Goal: Task Accomplishment & Management: Manage account settings

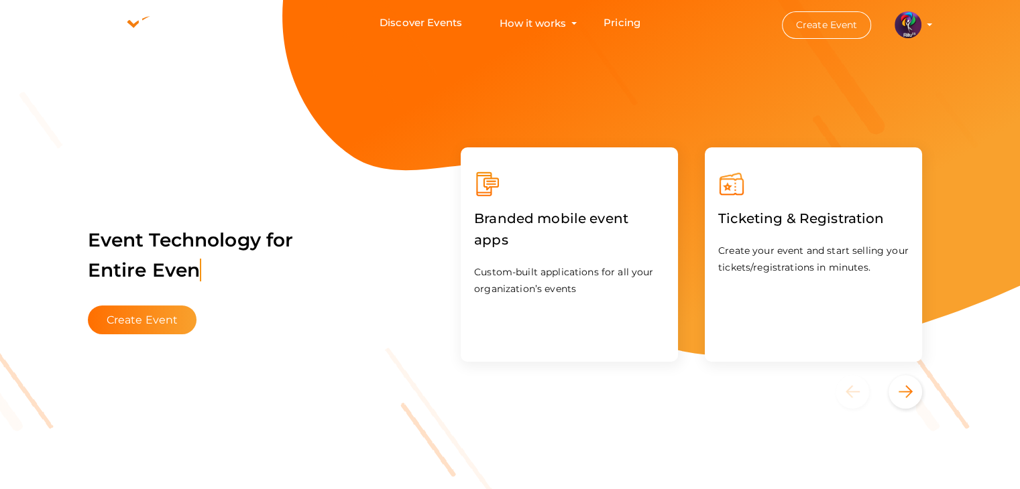
click at [924, 23] on button "RITUtsav 2025 ritticket@gmail.com Personal Profile My Events Admin Switch Profi…" at bounding box center [907, 25] width 35 height 28
drag, startPoint x: 924, startPoint y: 23, endPoint x: 916, endPoint y: 23, distance: 7.4
click at [916, 23] on button "RITUtsav 2025 ritticket@gmail.com Personal Profile My Events Admin Switch Profi…" at bounding box center [907, 25] width 35 height 28
click at [916, 23] on img at bounding box center [907, 24] width 27 height 27
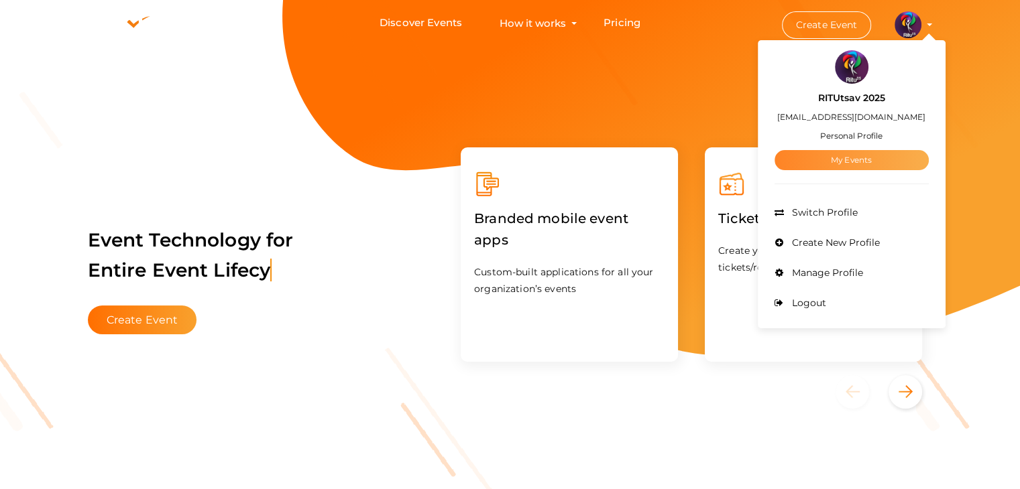
click at [861, 156] on link "My Events" at bounding box center [851, 160] width 154 height 20
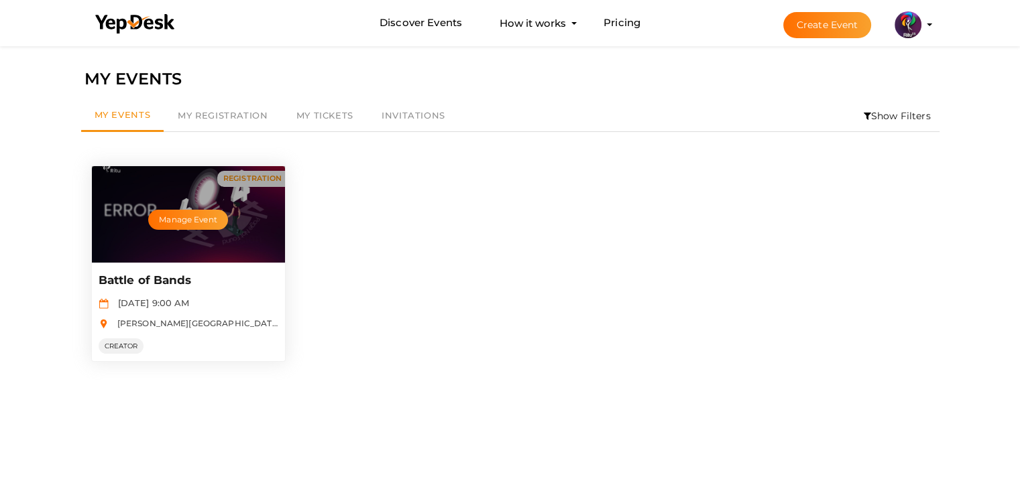
click at [233, 274] on p "Battle of Bands" at bounding box center [187, 281] width 176 height 16
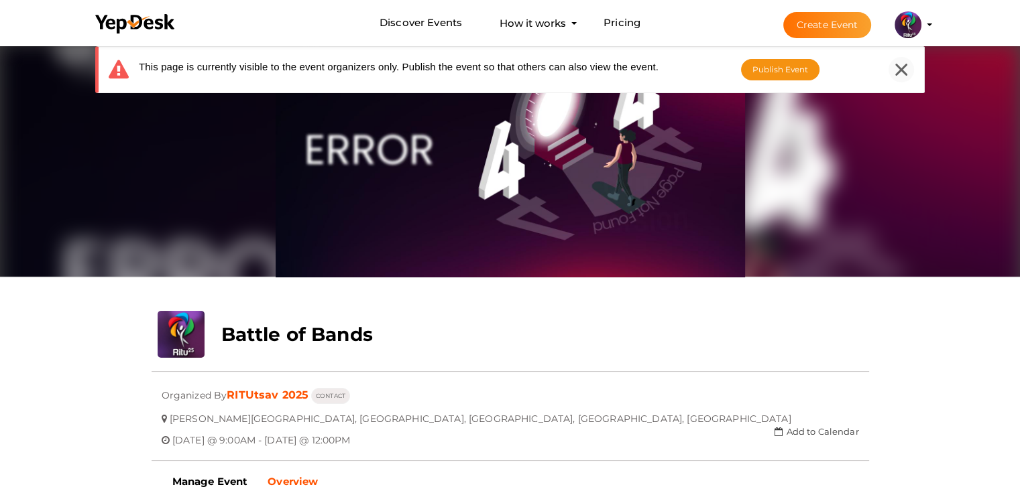
click at [908, 69] on div at bounding box center [900, 69] width 25 height 25
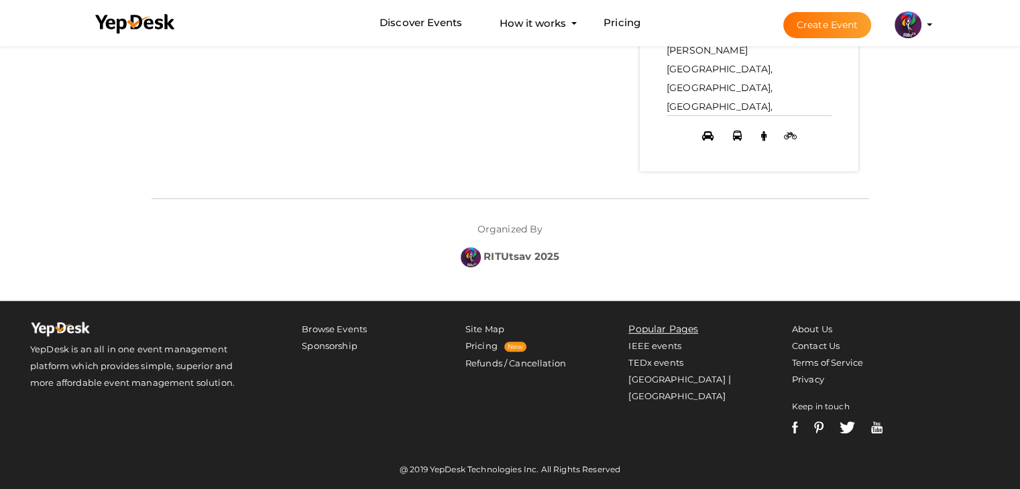
scroll to position [684, 0]
drag, startPoint x: 746, startPoint y: 277, endPoint x: 740, endPoint y: 241, distance: 36.7
click at [740, 241] on div "- No Description Available - VENUE [PERSON_NAME][GEOGRAPHIC_DATA], [GEOGRAPHIC_…" at bounding box center [509, 58] width 737 height 486
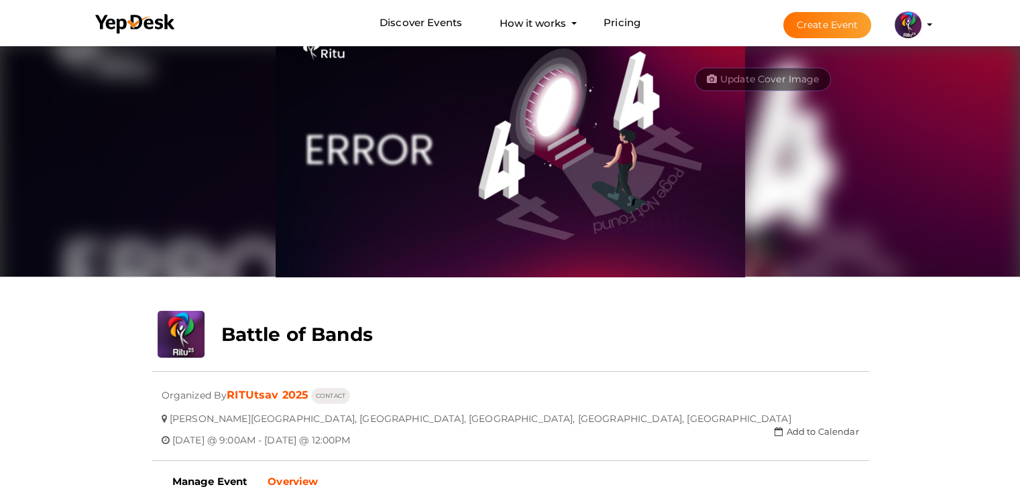
click at [783, 264] on div "Update Cover Image Upload New" at bounding box center [510, 160] width 717 height 235
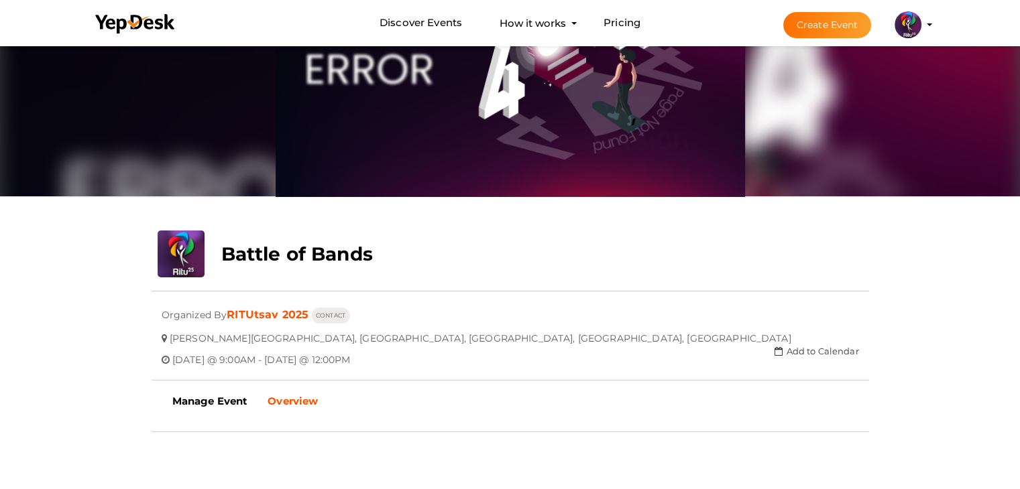
scroll to position [83, 0]
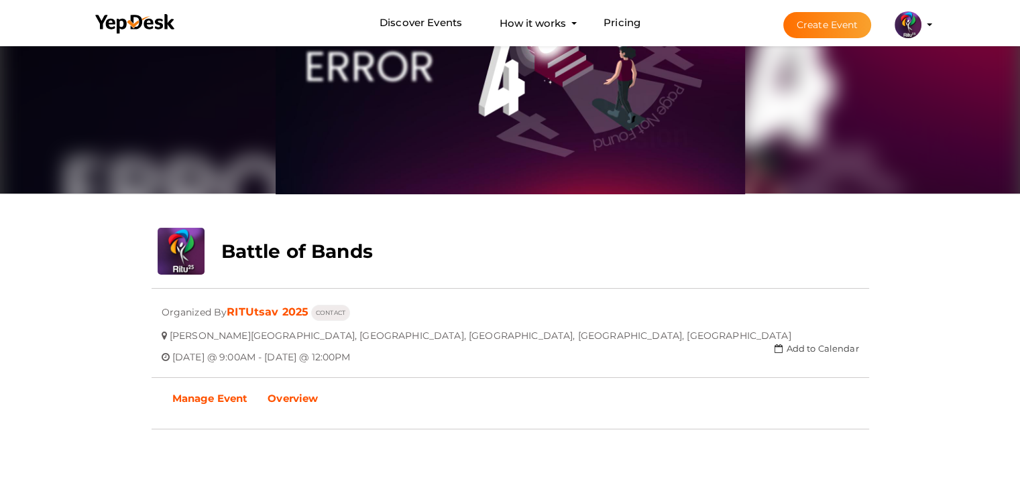
click at [185, 400] on b "Manage Event" at bounding box center [210, 398] width 76 height 13
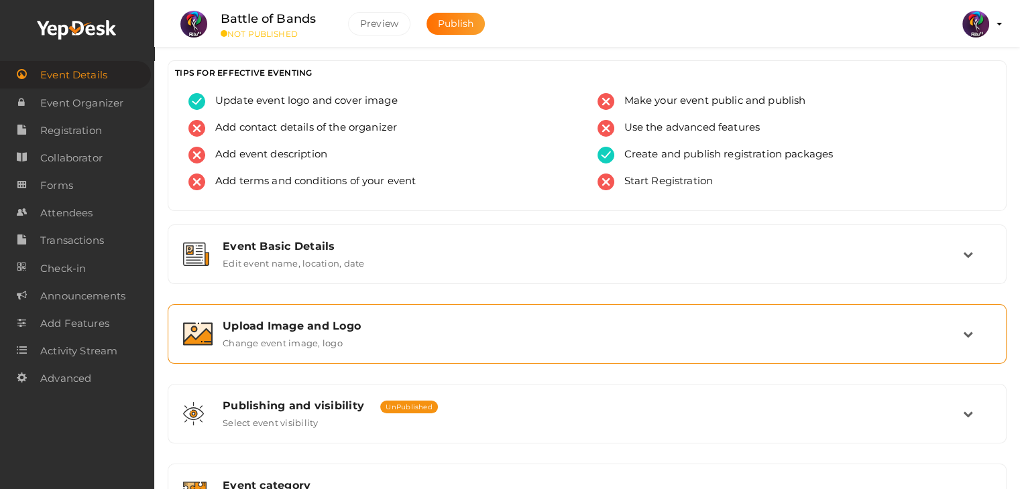
click at [352, 324] on div "Upload Image and Logo" at bounding box center [593, 326] width 740 height 13
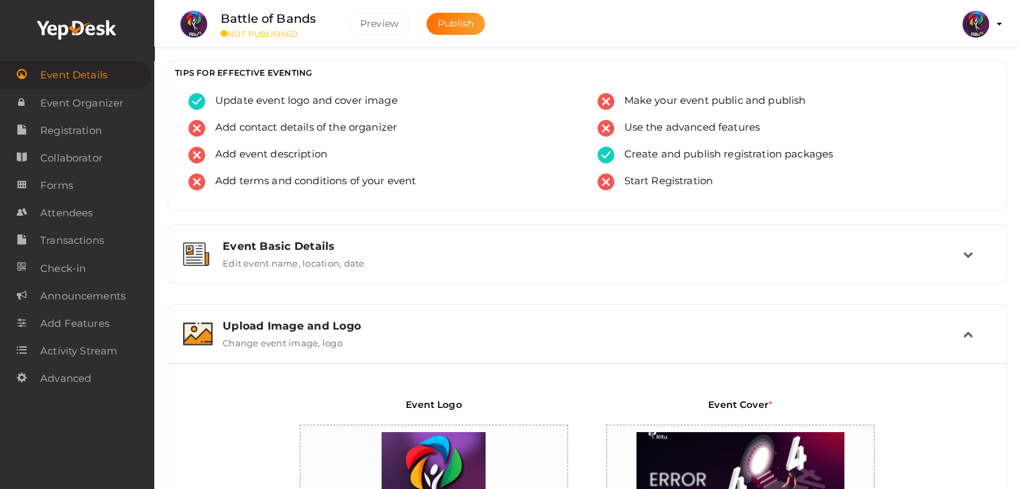
scroll to position [189, 0]
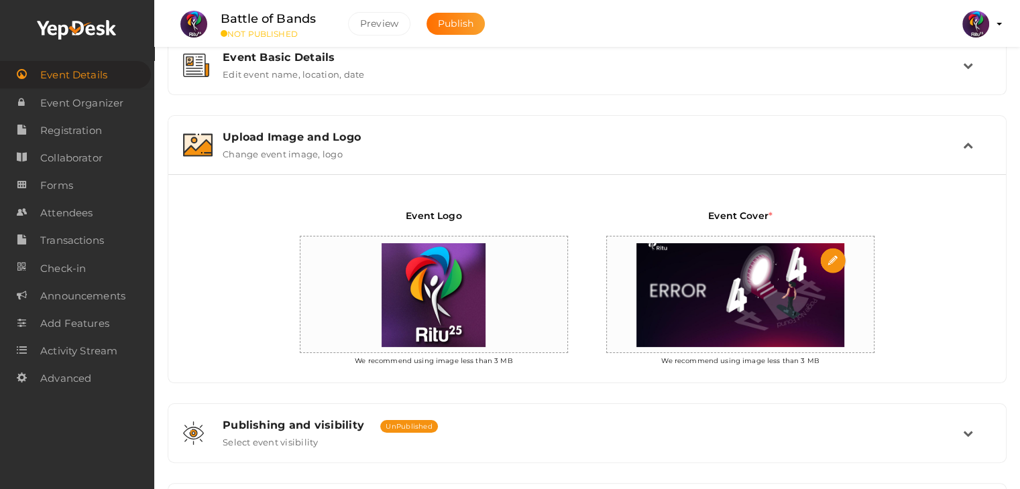
click at [827, 266] on input "file" at bounding box center [833, 261] width 27 height 27
type input "C:\fakepath\404 GLOW.png"
click at [725, 305] on img at bounding box center [739, 295] width 221 height 117
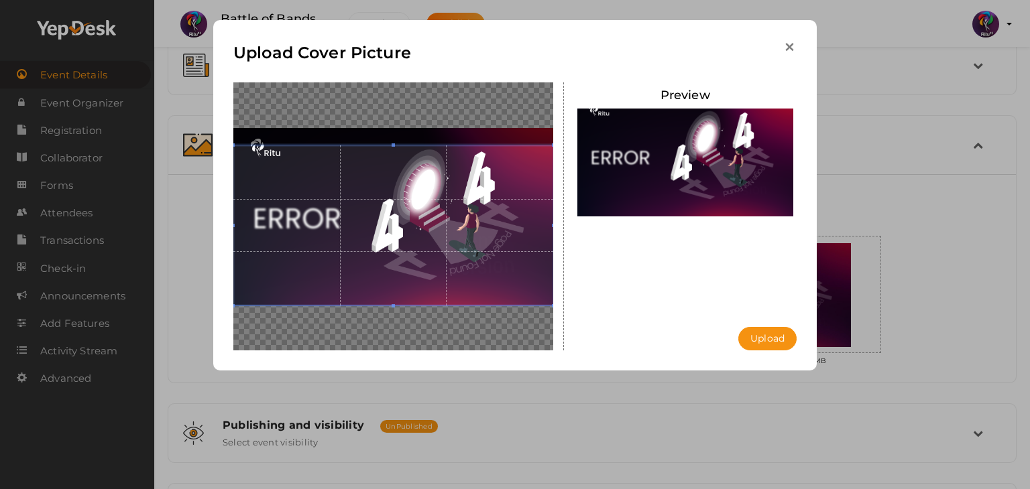
click at [786, 44] on icon "button" at bounding box center [789, 47] width 14 height 14
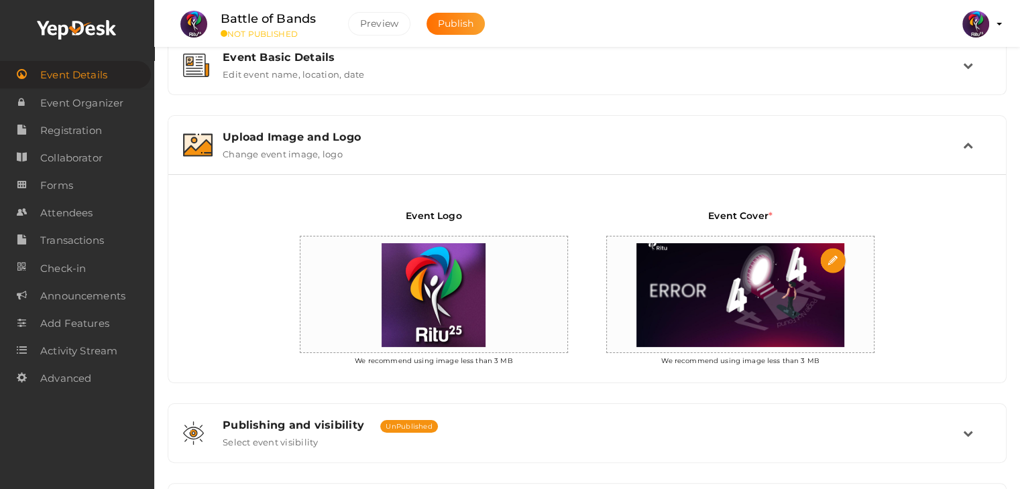
click at [828, 259] on input "file" at bounding box center [833, 261] width 27 height 27
type input "C:\fakepath\Frame 5.jpg"
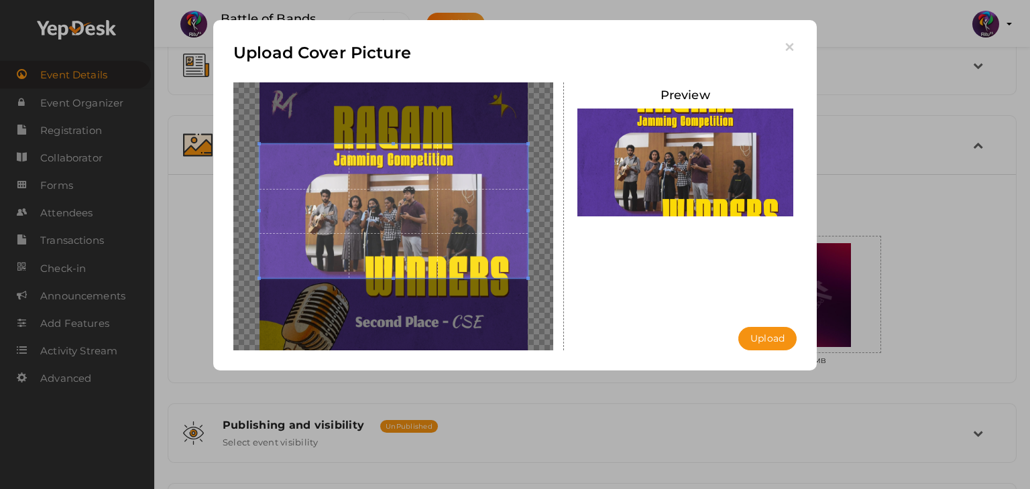
drag, startPoint x: 424, startPoint y: 254, endPoint x: 424, endPoint y: 235, distance: 19.5
click at [424, 235] on span at bounding box center [393, 211] width 268 height 134
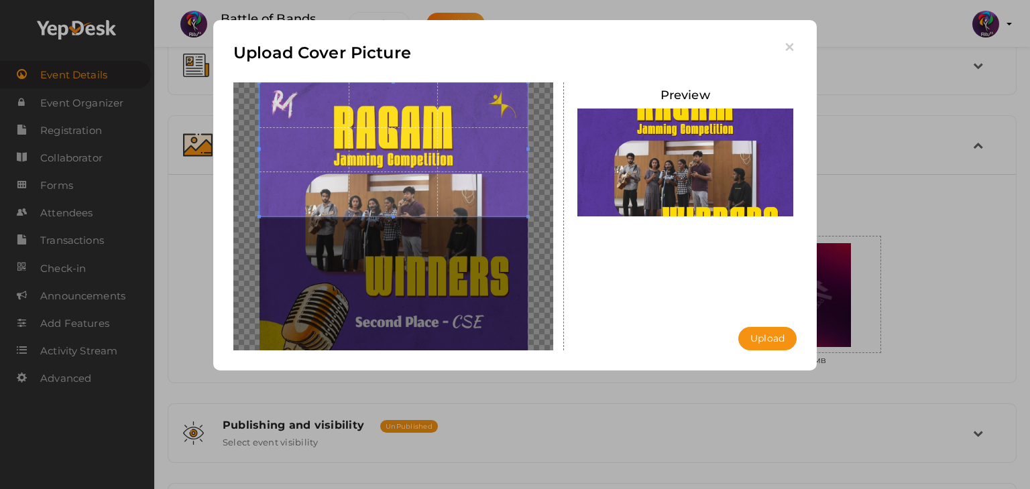
drag, startPoint x: 410, startPoint y: 223, endPoint x: 417, endPoint y: 140, distance: 82.7
click at [417, 140] on span at bounding box center [393, 149] width 268 height 134
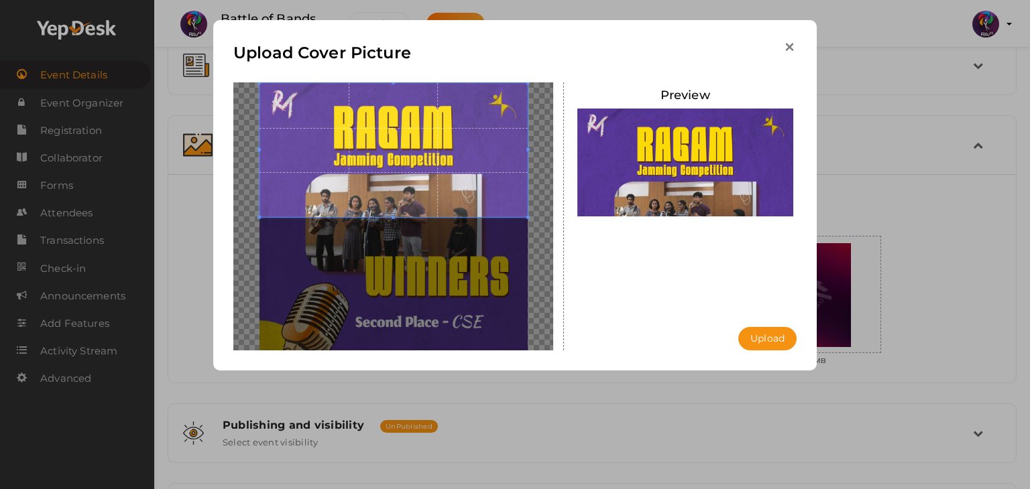
click at [788, 41] on icon "button" at bounding box center [789, 47] width 14 height 14
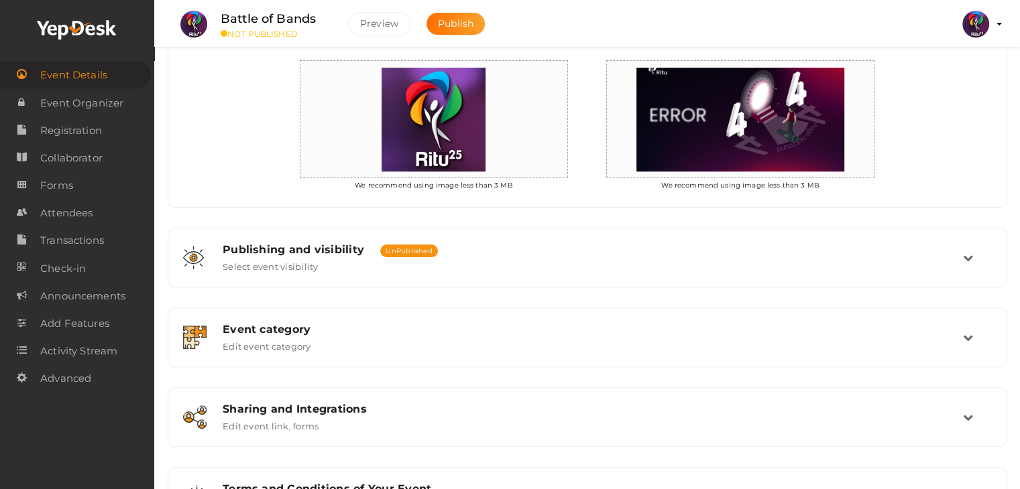
scroll to position [367, 0]
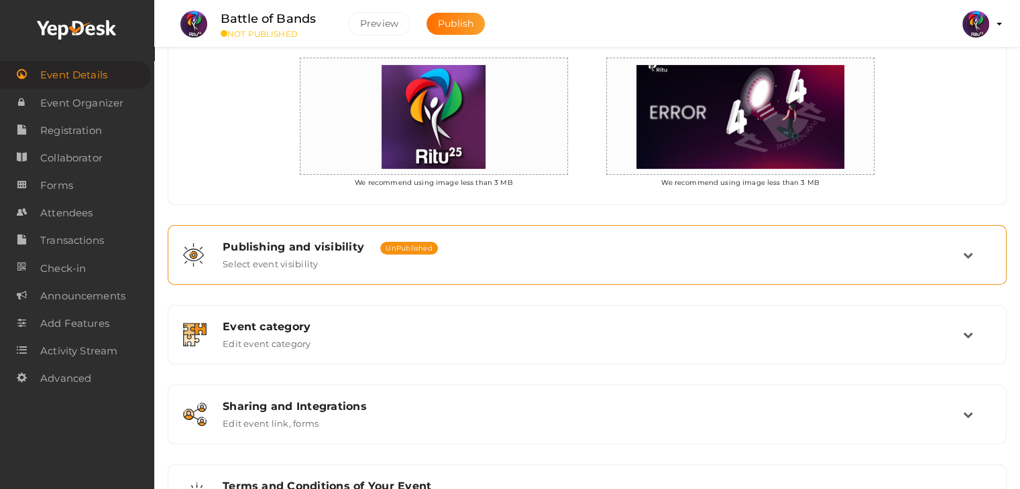
drag, startPoint x: 652, startPoint y: 382, endPoint x: 712, endPoint y: 247, distance: 148.2
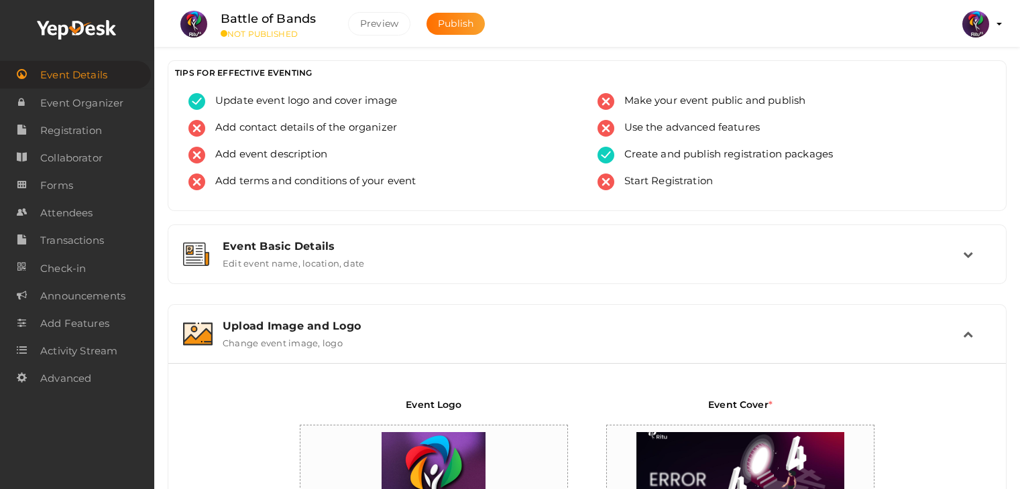
scroll to position [367, 0]
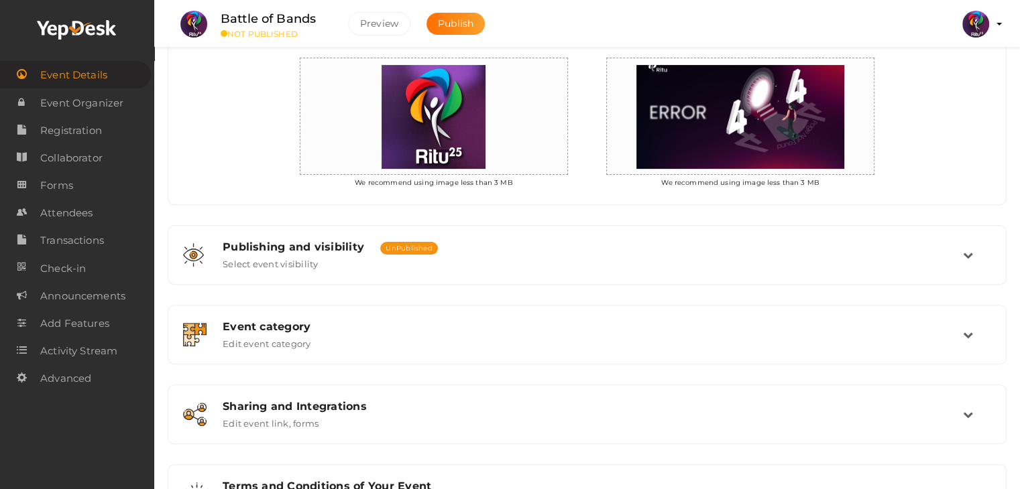
click at [721, 299] on div "Event Basic Details Edit event name, location, date Event Name Battle of Bands …" at bounding box center [587, 190] width 839 height 667
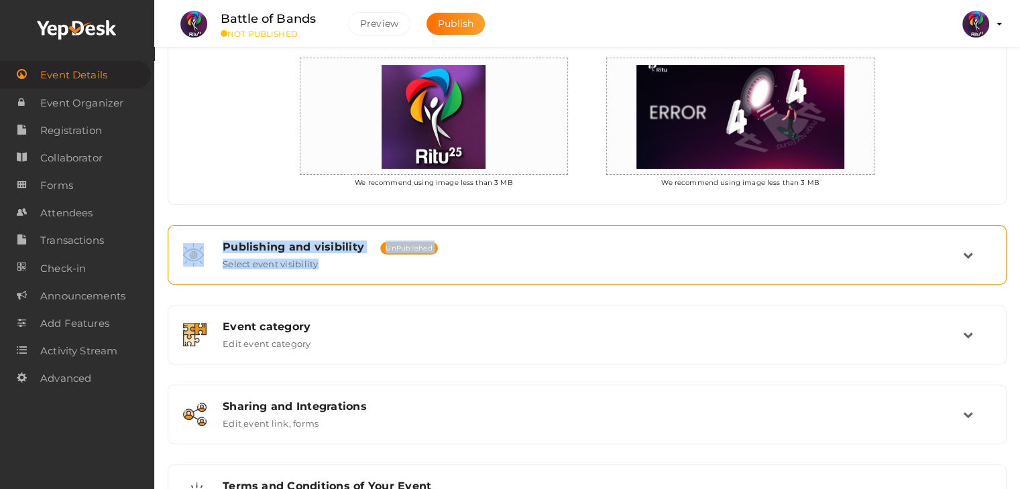
drag, startPoint x: 0, startPoint y: 0, endPoint x: 750, endPoint y: 237, distance: 786.6
click at [750, 237] on div "Event Basic Details Edit event name, location, date Event Name Battle of Bands …" at bounding box center [587, 190] width 839 height 667
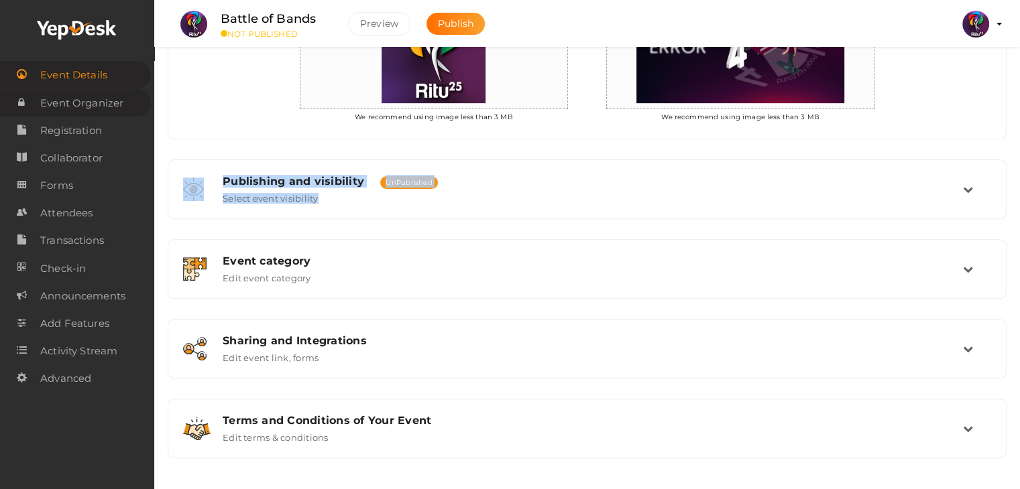
click at [78, 97] on span "Event Organizer" at bounding box center [81, 103] width 83 height 27
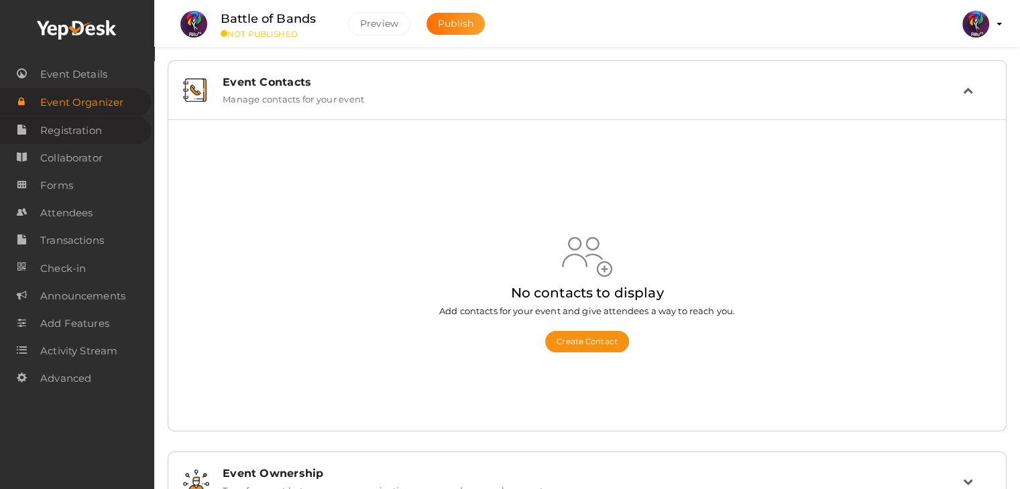
click at [84, 133] on span "Registration" at bounding box center [71, 130] width 62 height 27
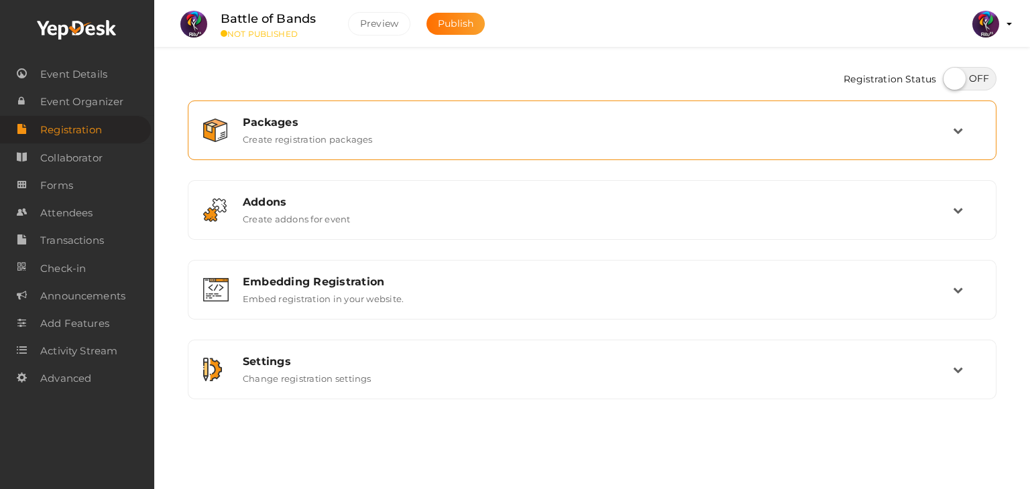
click at [942, 143] on div "Packages Create registration packages" at bounding box center [593, 130] width 720 height 29
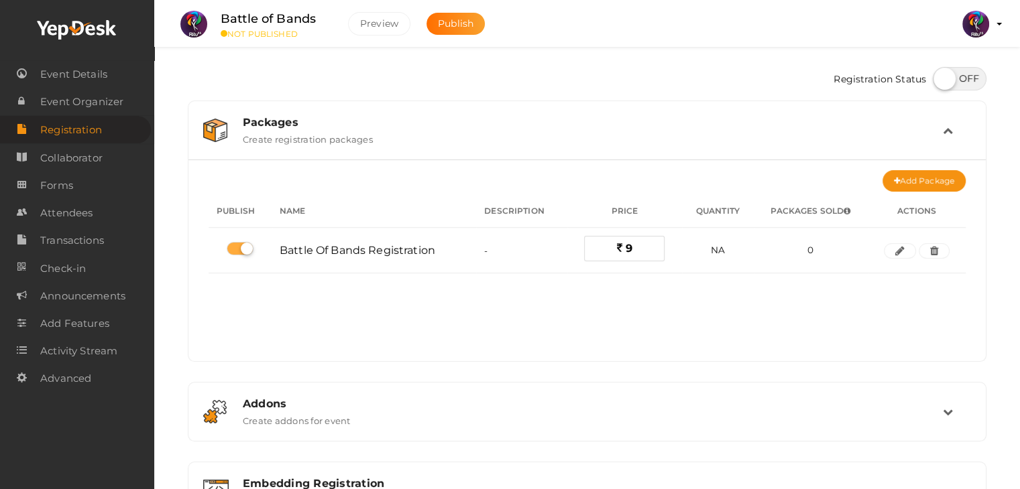
click at [865, 448] on div "Packages Create registration packages Add Package No packages to display Add pa…" at bounding box center [587, 351] width 798 height 501
click at [68, 104] on span "Event Organizer" at bounding box center [81, 101] width 83 height 27
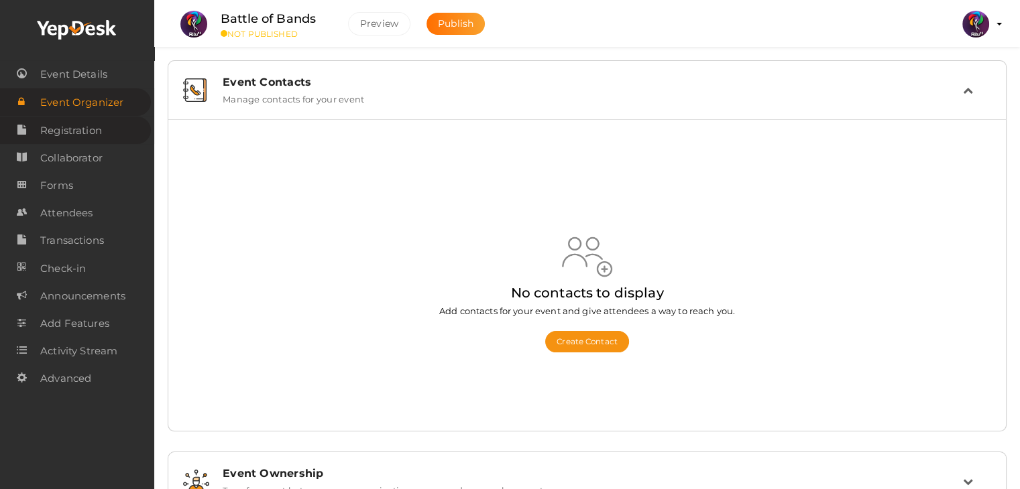
click at [94, 143] on span "Registration" at bounding box center [71, 130] width 62 height 27
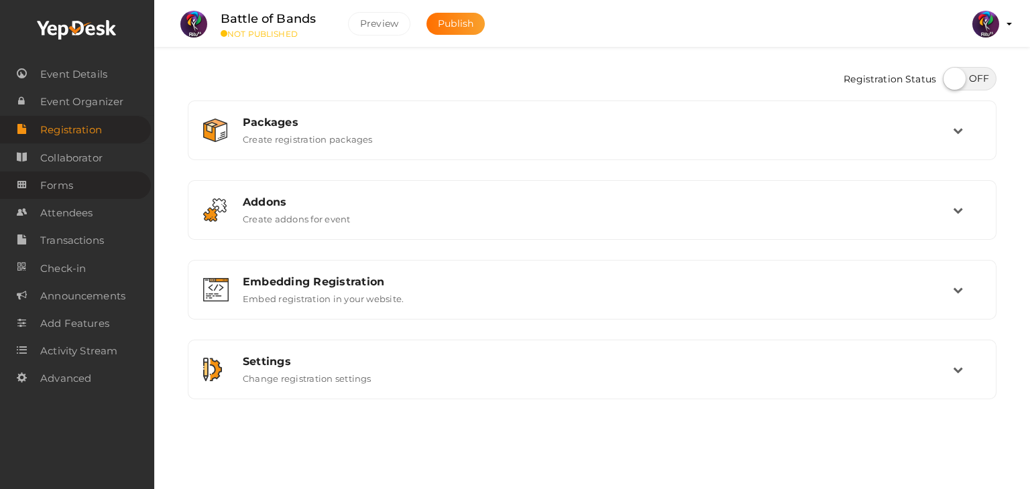
click at [82, 189] on link "Forms" at bounding box center [75, 185] width 151 height 27
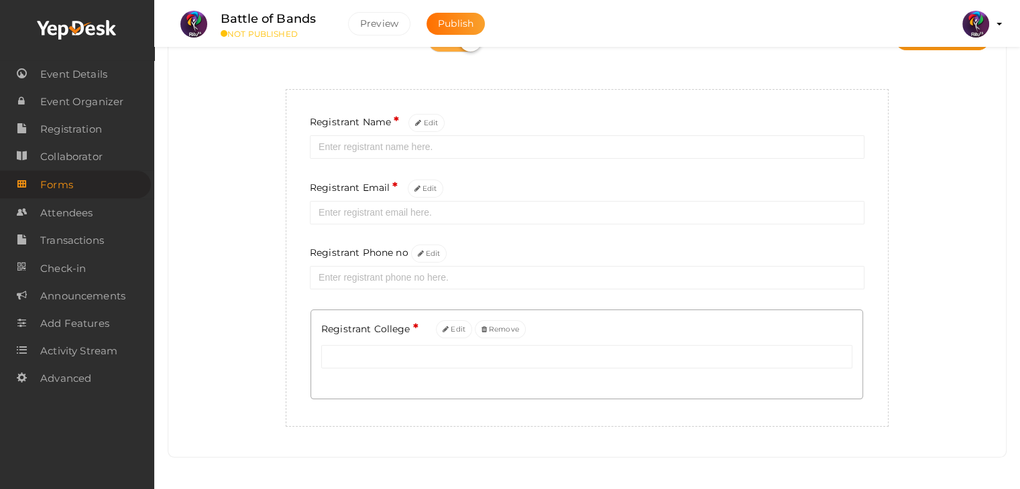
scroll to position [118, 0]
click at [682, 170] on div "Registrant Name * Edit Registrant Email * Edit Registrant Phone no Edit [GEOGRA…" at bounding box center [587, 256] width 603 height 338
click at [97, 78] on span "Event Details" at bounding box center [73, 74] width 67 height 27
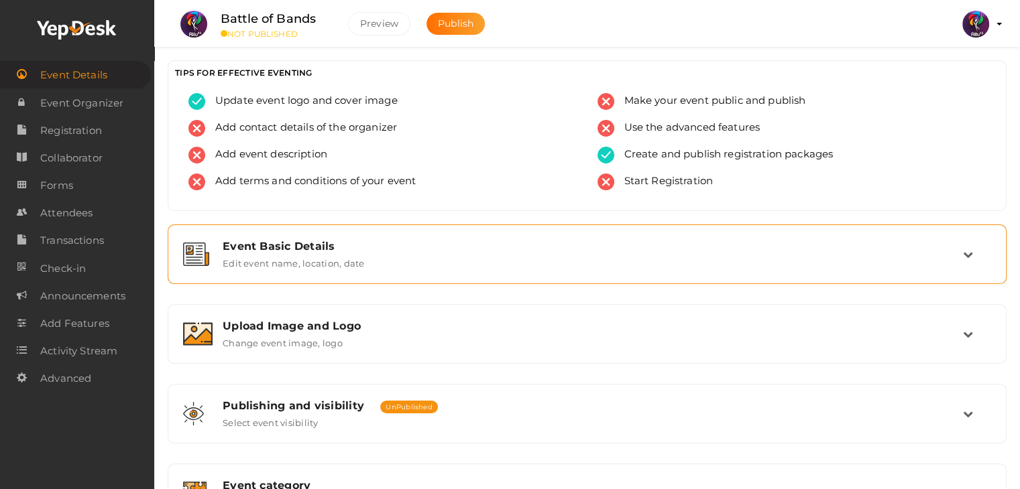
click at [349, 261] on label "Edit event name, location, date" at bounding box center [293, 261] width 141 height 16
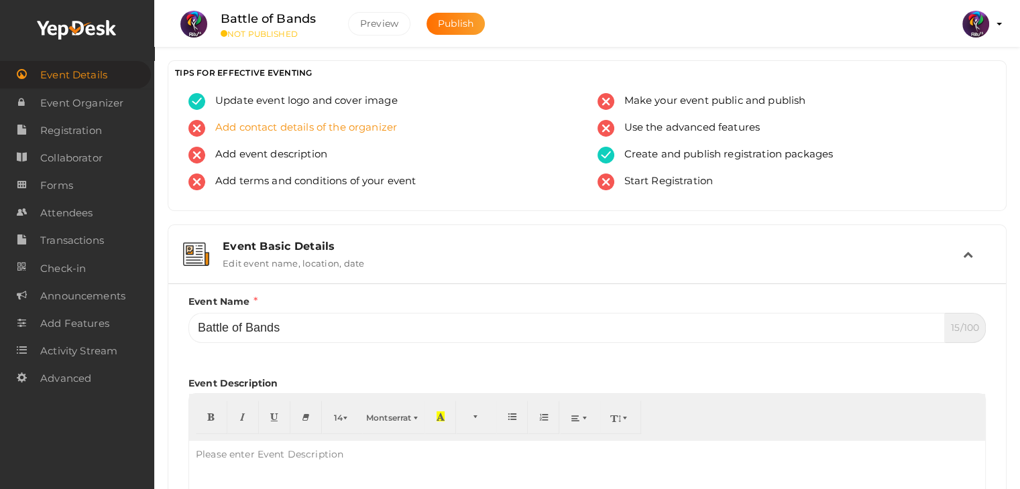
click at [263, 134] on span "Add contact details of the organizer" at bounding box center [301, 128] width 192 height 17
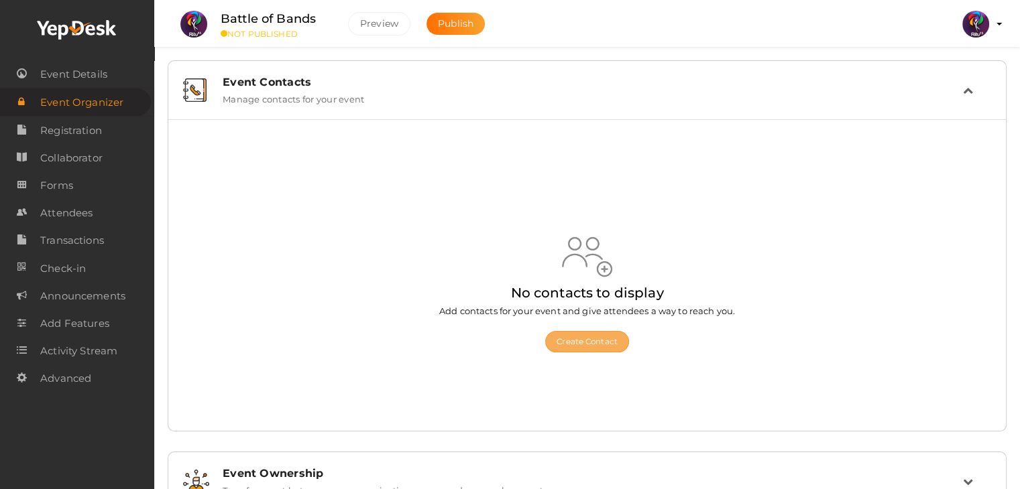
click at [618, 344] on button "Create Contact" at bounding box center [587, 341] width 84 height 21
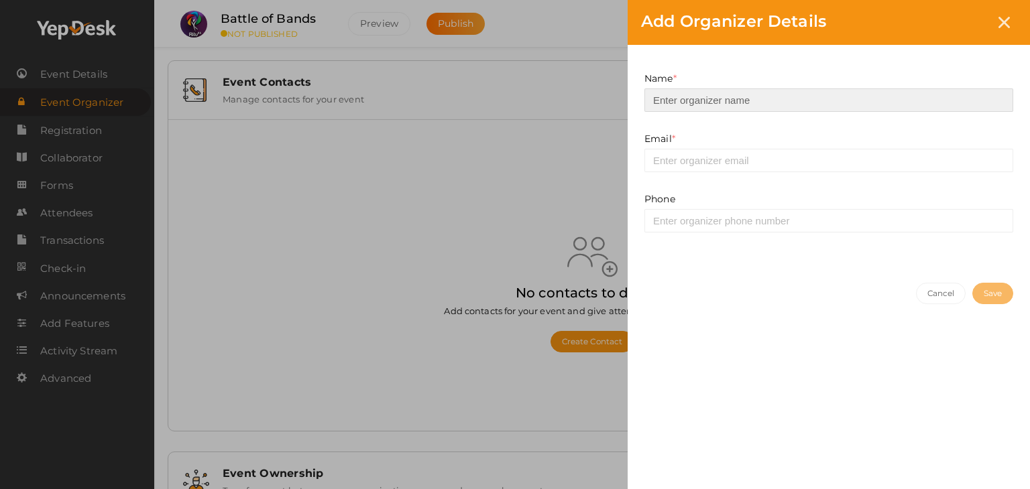
click at [759, 108] on input at bounding box center [828, 99] width 369 height 23
drag, startPoint x: 790, startPoint y: 99, endPoint x: 724, endPoint y: 105, distance: 66.0
click at [724, 105] on input "Battle of Bands Registration" at bounding box center [828, 99] width 369 height 23
type input "Battle of Bands"
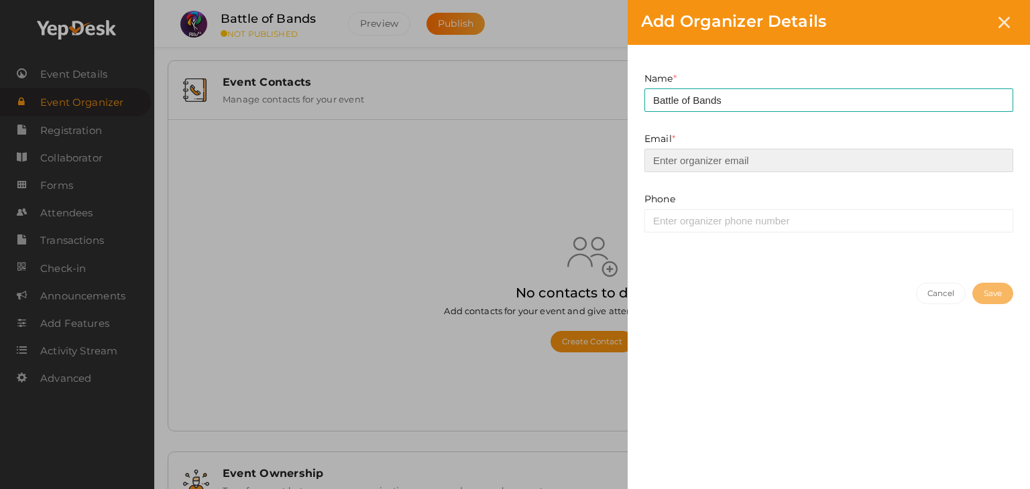
click at [700, 167] on input "email" at bounding box center [828, 160] width 369 height 23
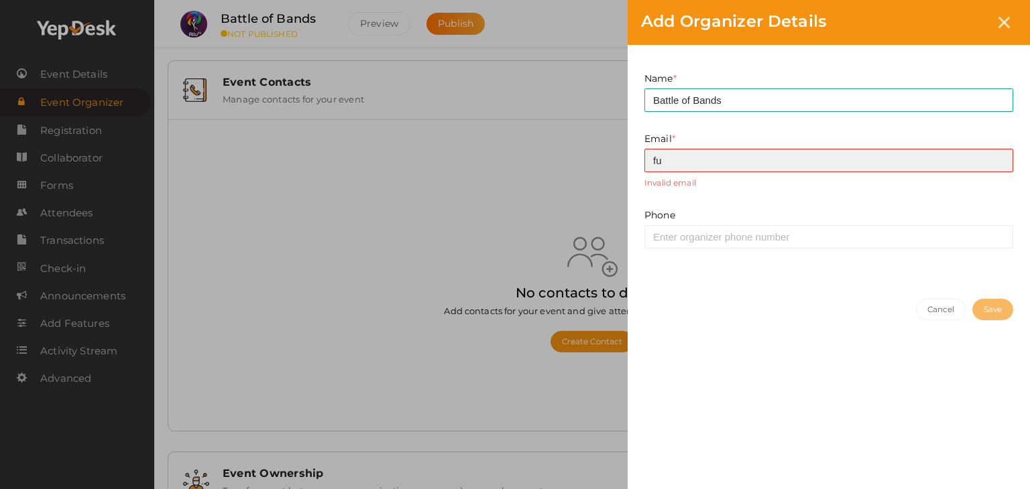
type input "f"
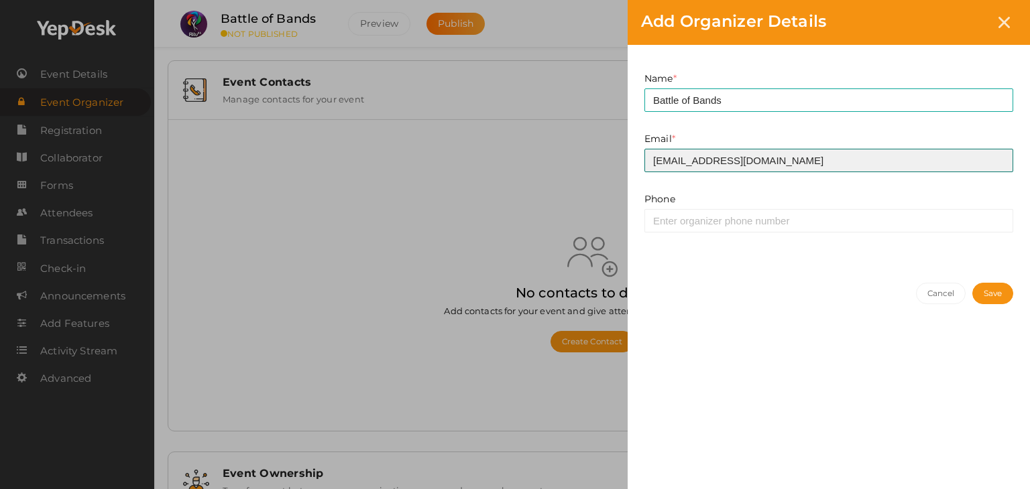
type input "prabhavnarayanan7474@gmail.com"
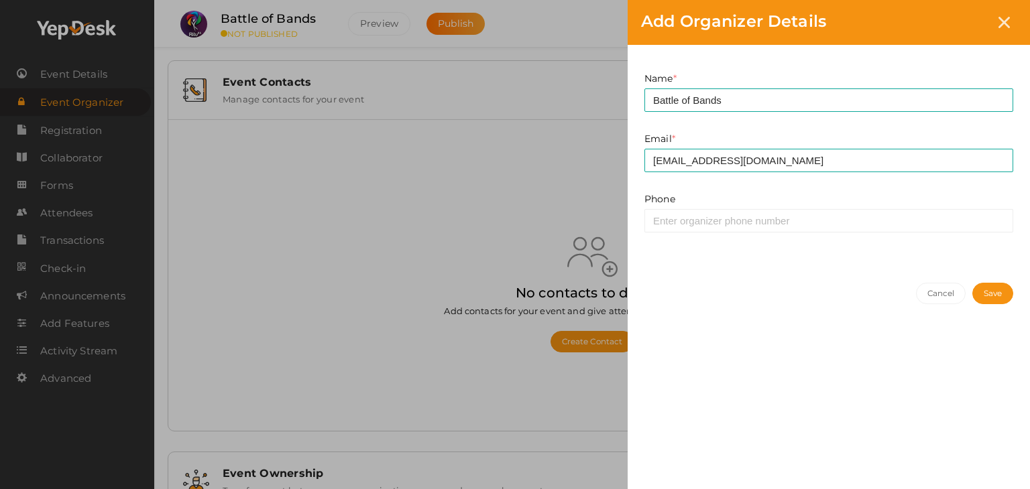
drag, startPoint x: 762, startPoint y: 206, endPoint x: 762, endPoint y: 220, distance: 13.4
click at [762, 220] on div "Phone Invalid phone number" at bounding box center [828, 212] width 369 height 40
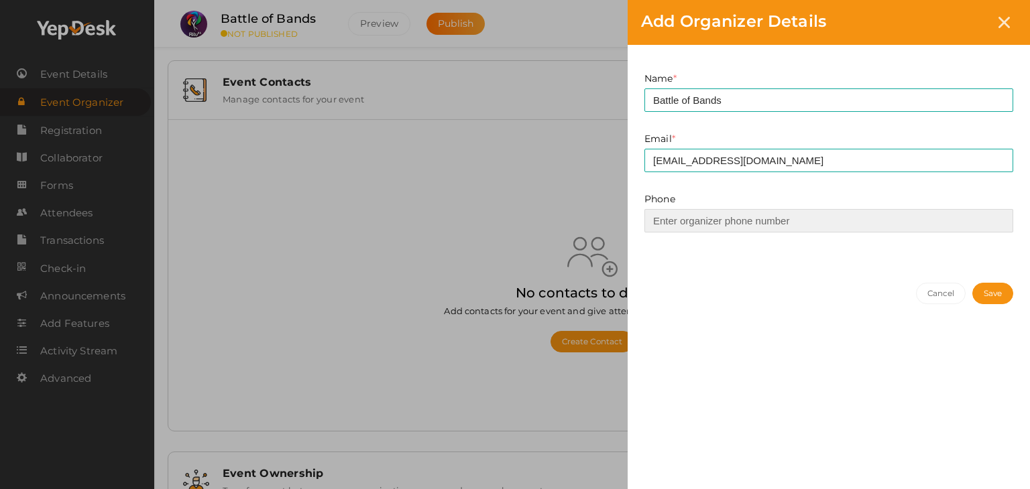
click at [762, 220] on input at bounding box center [828, 220] width 369 height 23
type input "9747150277"
click at [973, 294] on button "Save" at bounding box center [992, 293] width 41 height 21
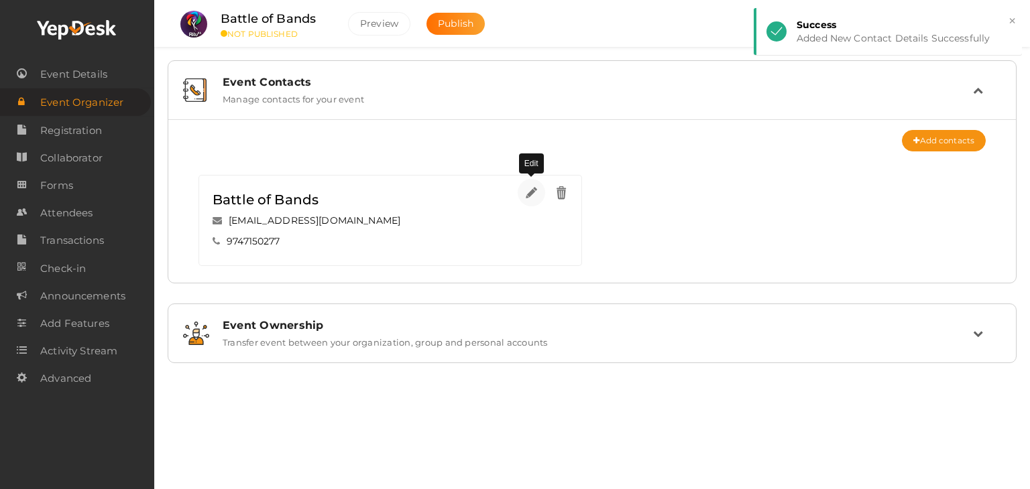
click at [526, 190] on img at bounding box center [531, 192] width 15 height 15
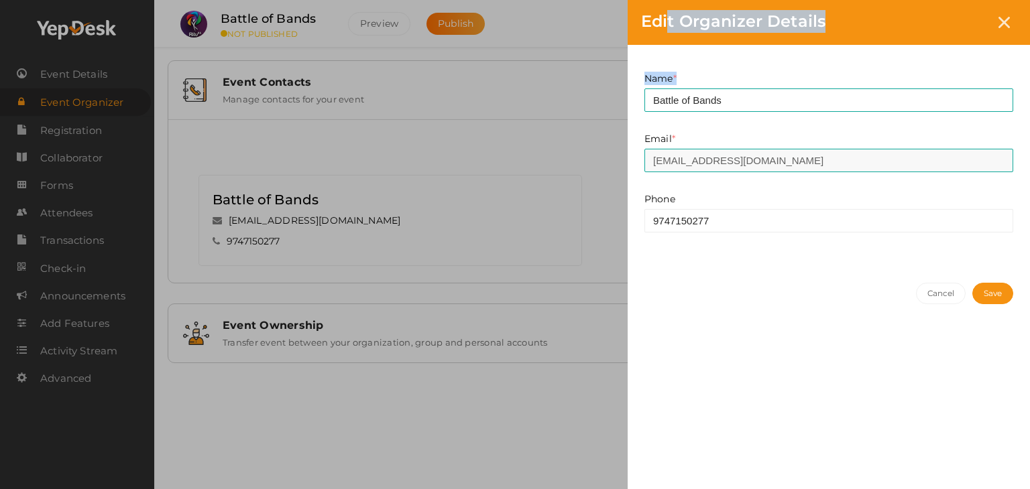
drag, startPoint x: 526, startPoint y: 190, endPoint x: 731, endPoint y: 108, distance: 221.1
click at [731, 108] on div "Edit Organizer Details Name * Battle of Bands This field is Required. Email * p…" at bounding box center [515, 244] width 1030 height 489
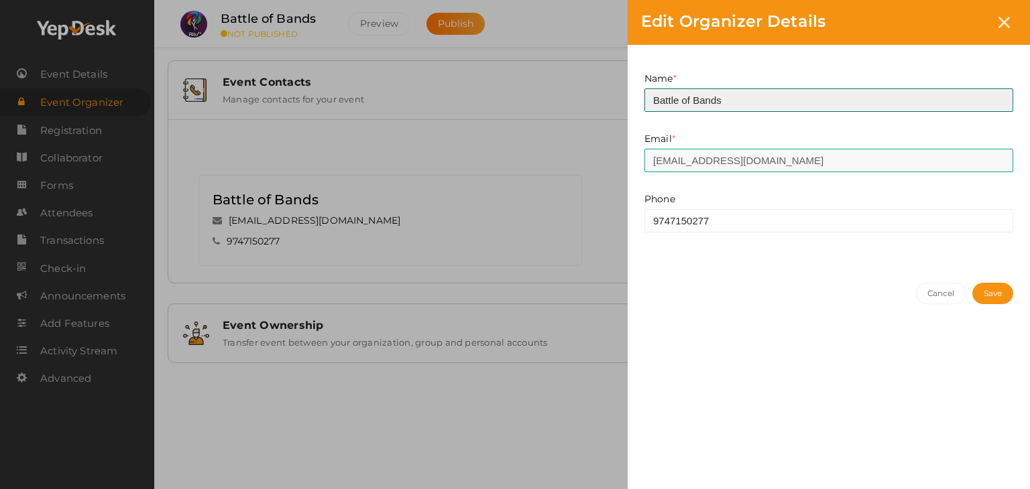
click at [731, 108] on input "Battle of Bands" at bounding box center [828, 99] width 369 height 23
drag, startPoint x: 731, startPoint y: 108, endPoint x: 648, endPoint y: 123, distance: 83.9
click at [648, 123] on div "Name * Battle of Bands This field is Required." at bounding box center [828, 102] width 389 height 60
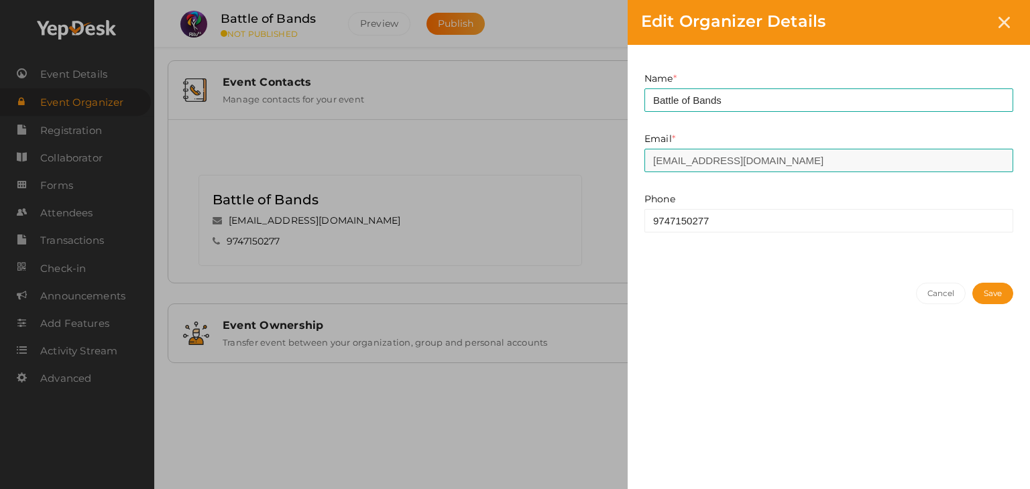
click at [648, 123] on div "Name * Battle of Bands This field is Required." at bounding box center [828, 102] width 389 height 60
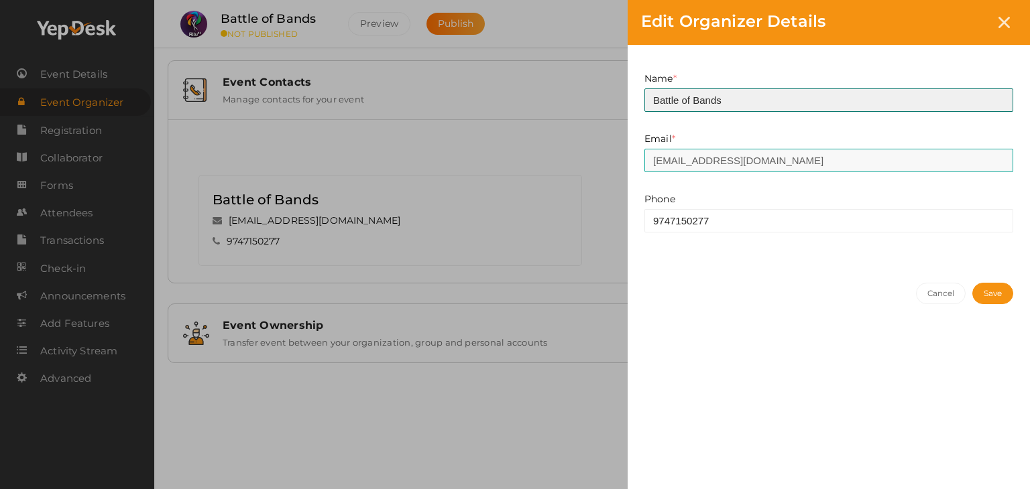
drag, startPoint x: 733, startPoint y: 106, endPoint x: 629, endPoint y: 121, distance: 104.9
click at [629, 121] on div "Name * Battle of Bands This field is Required. Email * prabhavnarayanan7474@gma…" at bounding box center [828, 157] width 402 height 225
type input "Prabhav Narayanan"
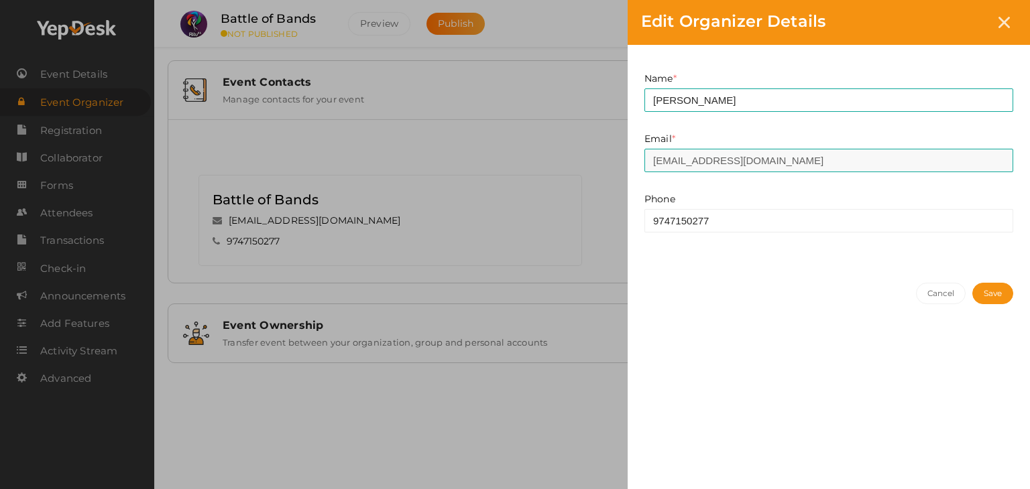
click at [987, 287] on button "Save" at bounding box center [992, 293] width 41 height 21
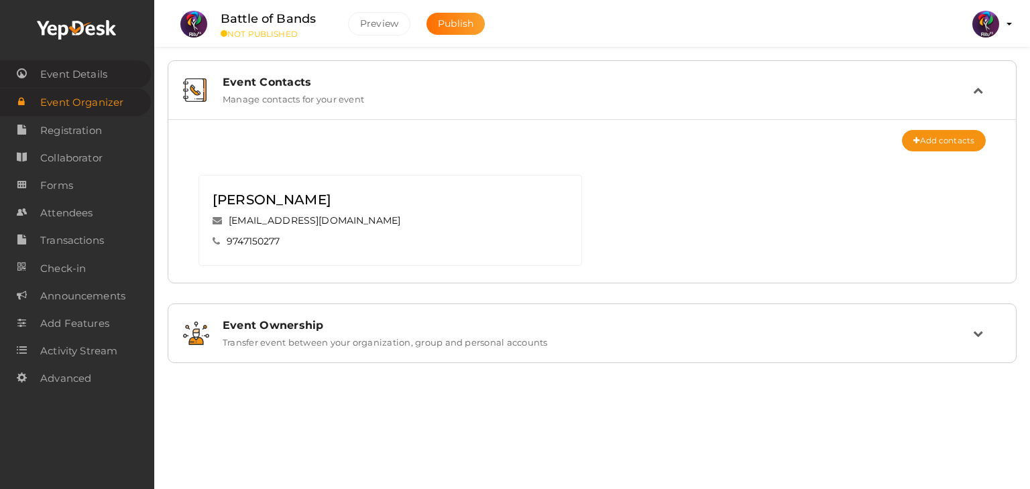
click at [88, 73] on span "Event Details" at bounding box center [73, 74] width 67 height 27
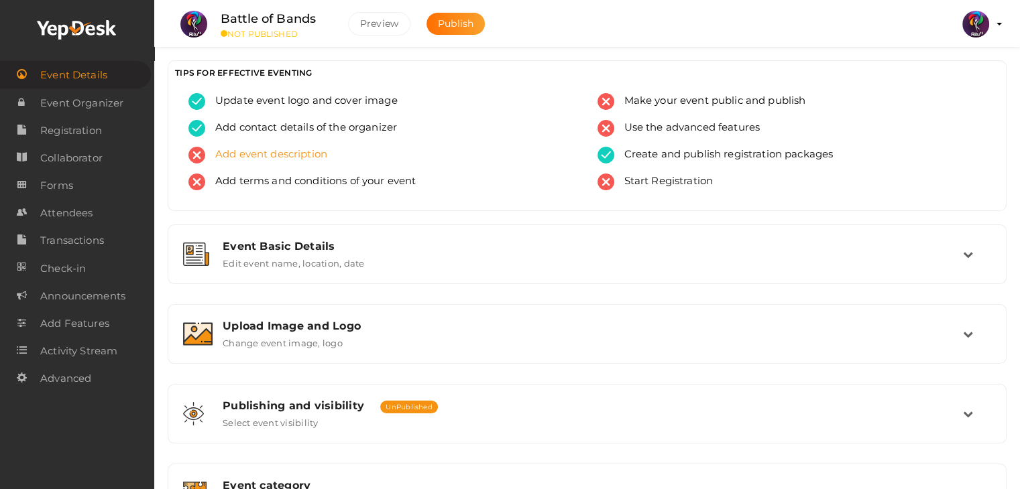
click at [306, 151] on span "Add event description" at bounding box center [266, 155] width 122 height 17
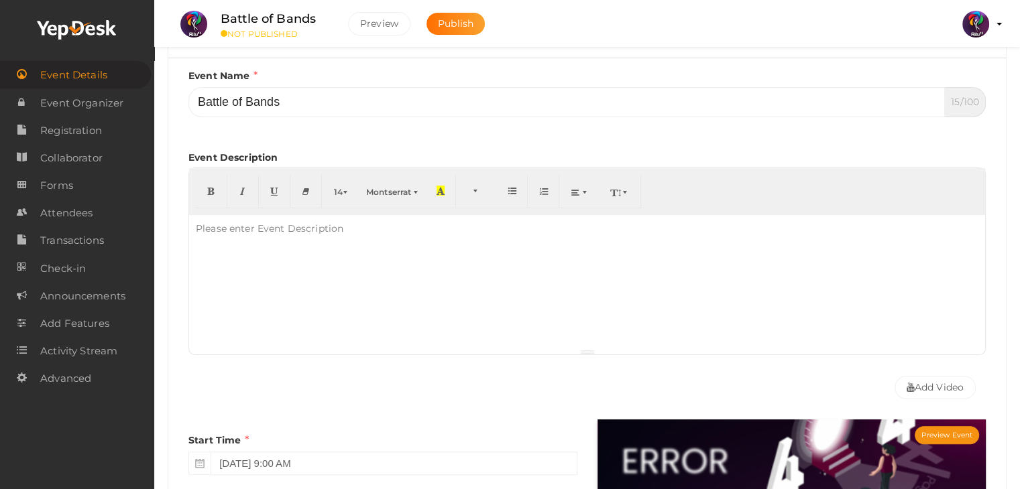
click at [323, 286] on div at bounding box center [587, 282] width 796 height 134
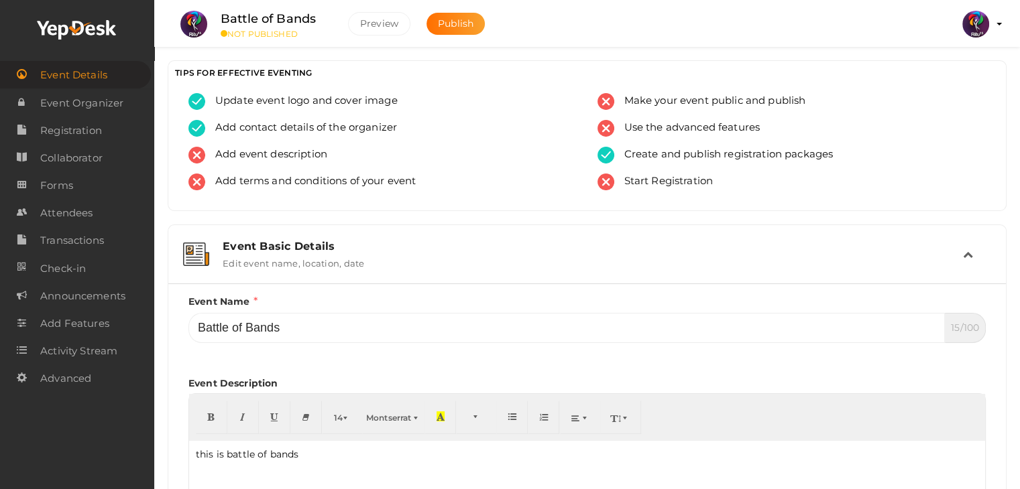
click at [487, 271] on div "Event Basic Details Edit event name, location, date" at bounding box center [587, 254] width 824 height 45
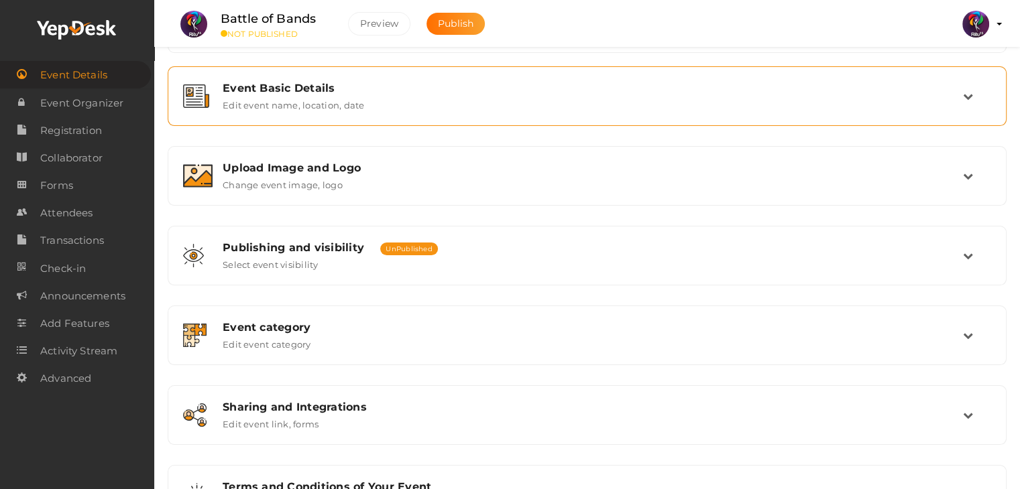
scroll to position [160, 0]
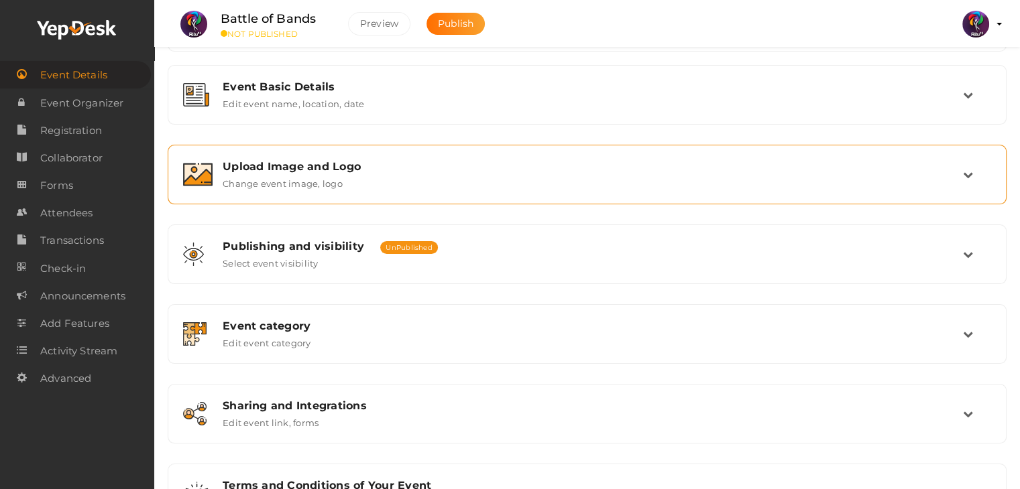
click at [447, 196] on div "Upload Image and Logo Change event image, logo" at bounding box center [587, 175] width 839 height 60
click at [447, 186] on div "Upload Image and Logo Change event image, logo" at bounding box center [588, 174] width 750 height 29
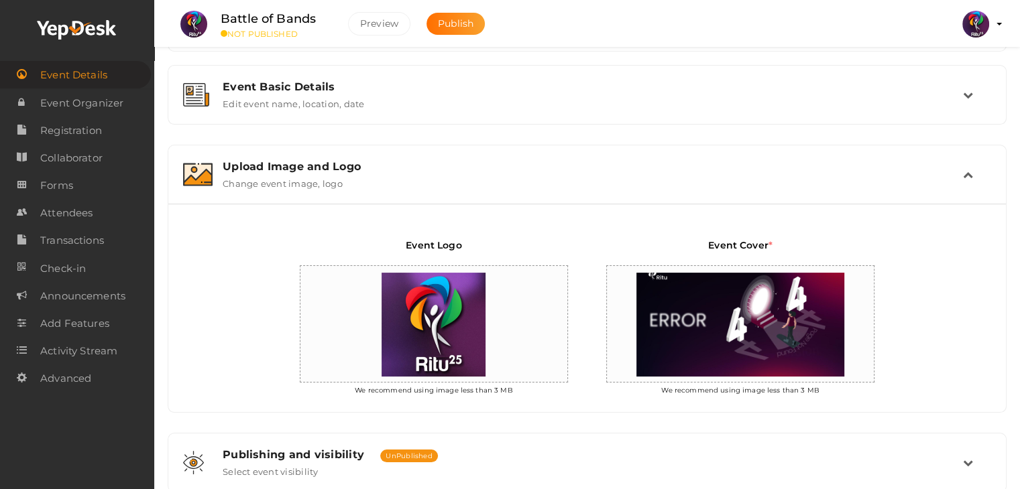
click at [447, 186] on div "Upload Image and Logo Change event image, logo" at bounding box center [588, 174] width 750 height 29
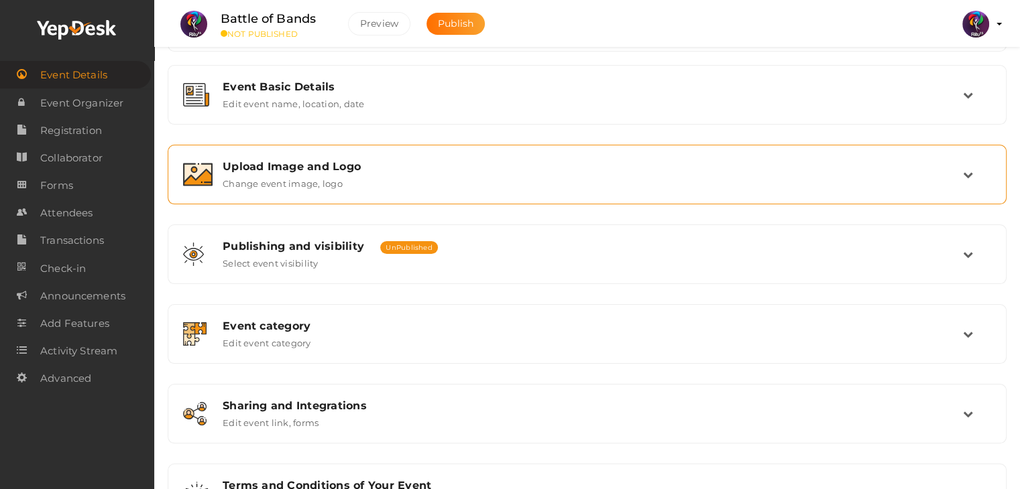
click at [447, 186] on div "Upload Image and Logo Change event image, logo" at bounding box center [588, 174] width 750 height 29
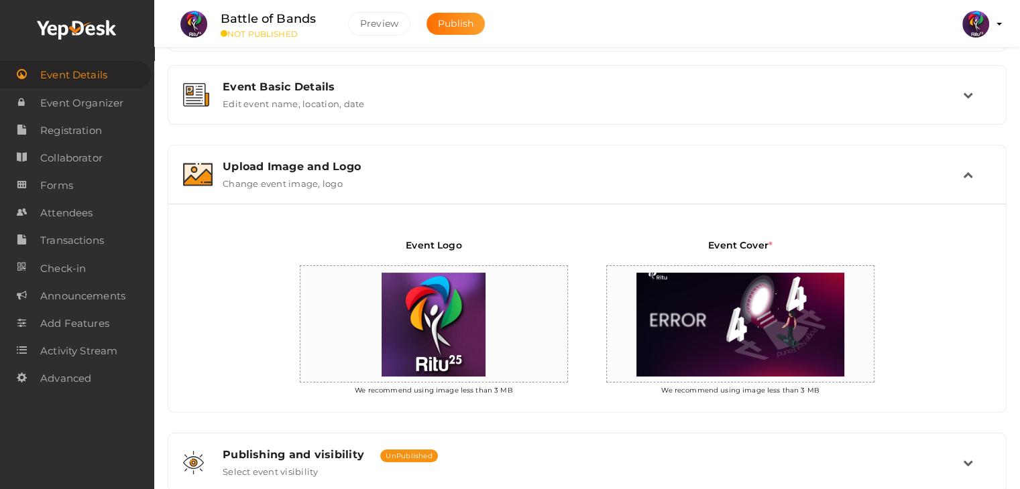
click at [447, 186] on div "Upload Image and Logo Change event image, logo" at bounding box center [588, 174] width 750 height 29
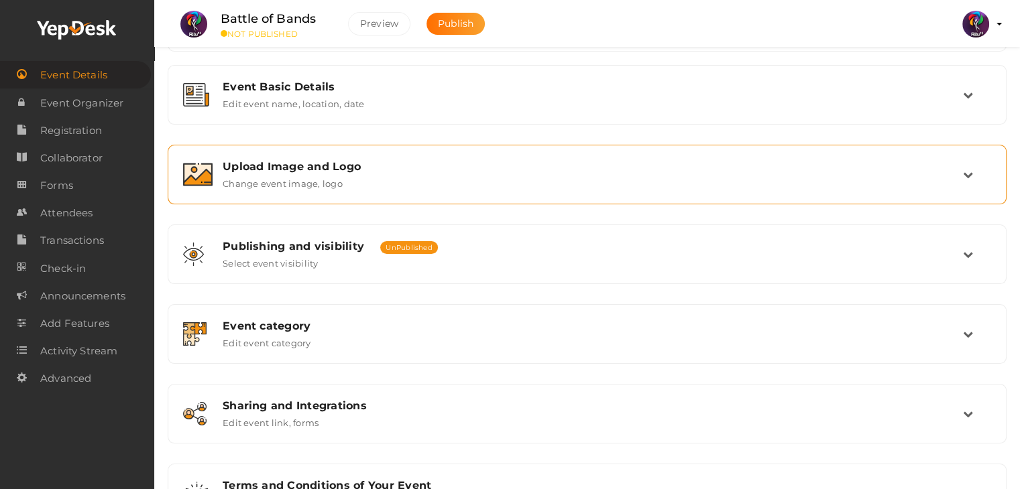
click at [447, 186] on div "Upload Image and Logo Change event image, logo" at bounding box center [588, 174] width 750 height 29
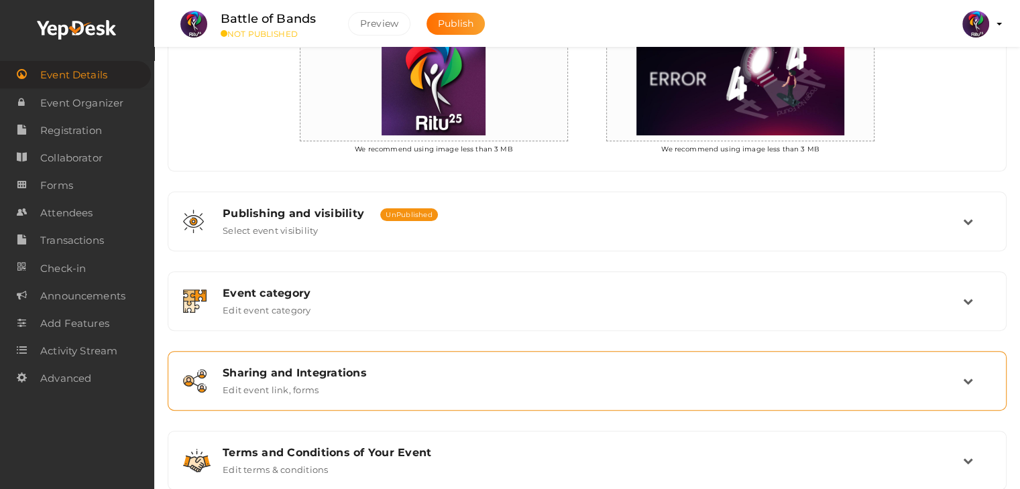
scroll to position [433, 0]
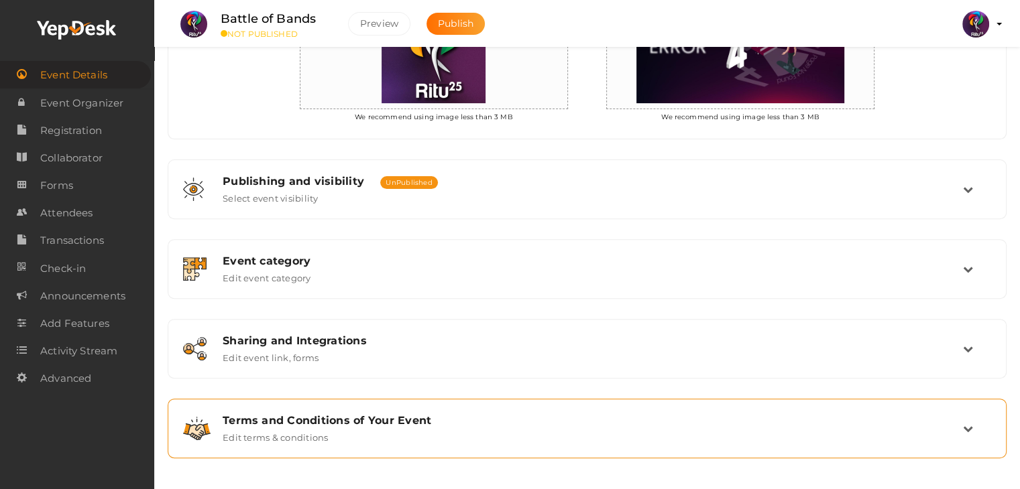
click at [287, 417] on div "Terms and Conditions of Your Event" at bounding box center [593, 420] width 740 height 13
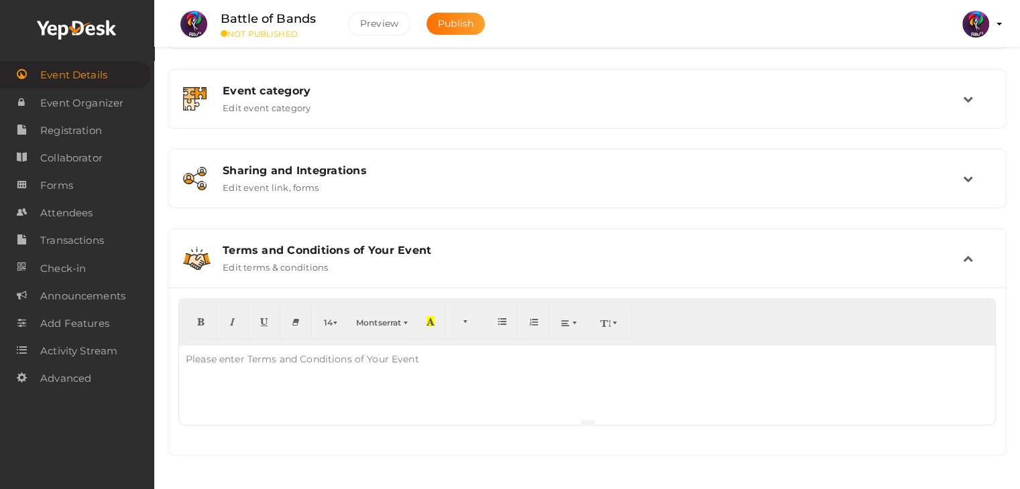
scroll to position [394, 0]
click at [290, 389] on div at bounding box center [587, 384] width 816 height 74
click at [93, 108] on span "Event Organizer" at bounding box center [81, 103] width 83 height 27
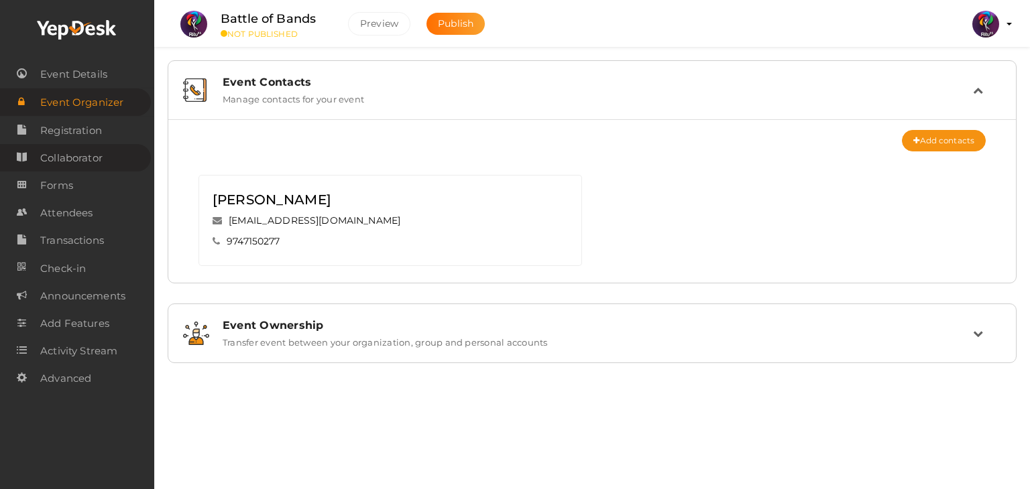
click at [91, 144] on link "Collaborator" at bounding box center [75, 157] width 151 height 27
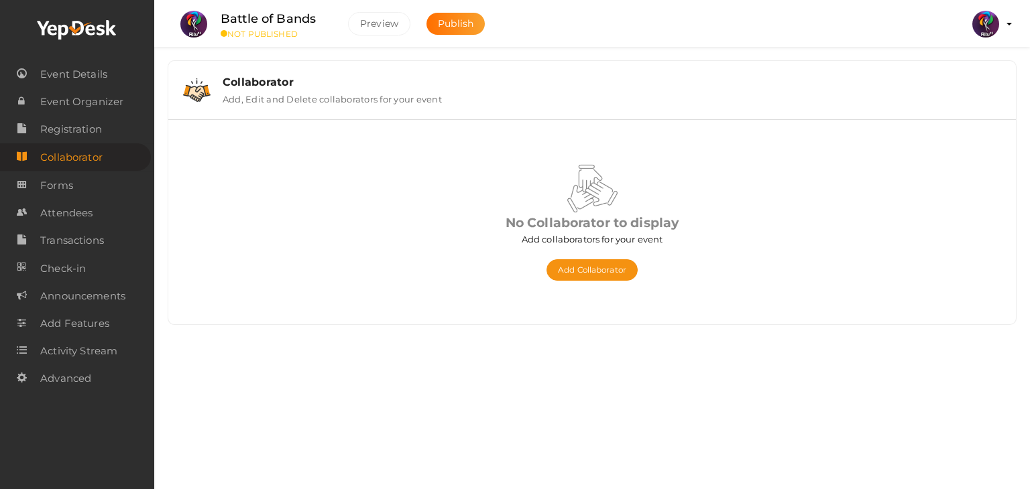
click at [91, 137] on span "Registration" at bounding box center [71, 129] width 62 height 27
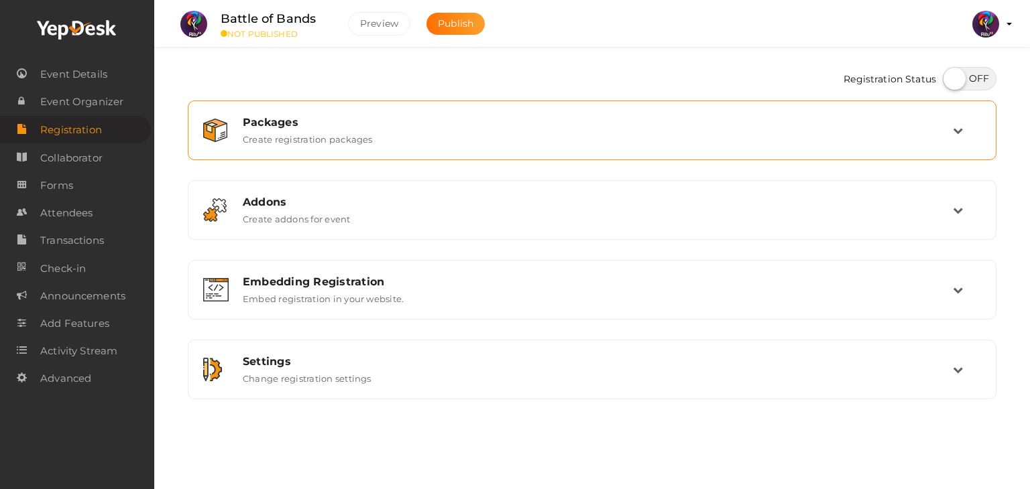
click at [252, 156] on div "Packages Create registration packages" at bounding box center [592, 131] width 808 height 60
click at [304, 139] on label "Create registration packages" at bounding box center [308, 137] width 130 height 16
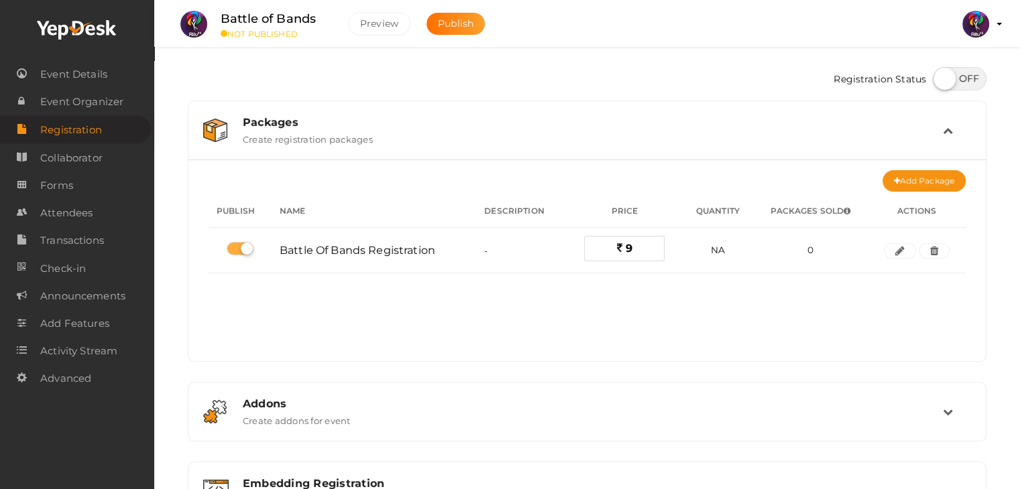
click at [304, 139] on label "Create registration packages" at bounding box center [308, 137] width 130 height 16
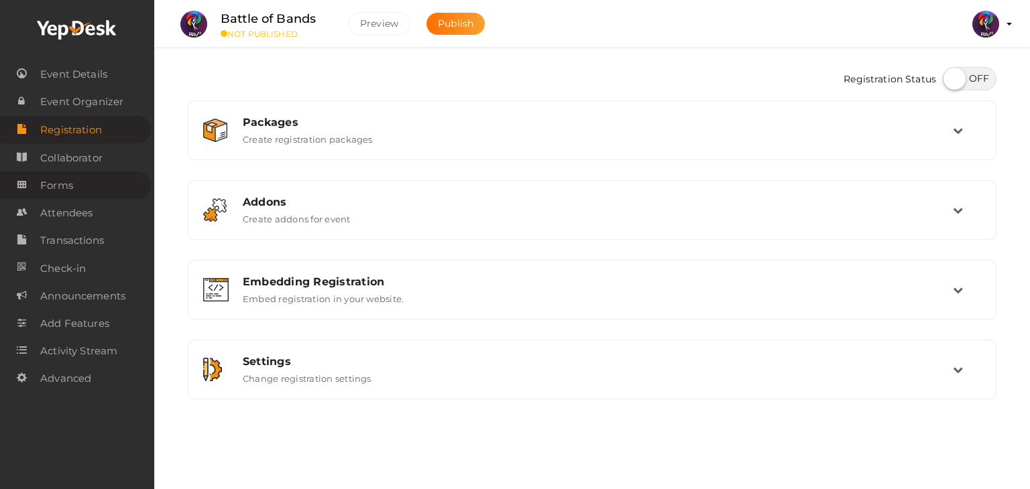
click at [75, 196] on link "Forms" at bounding box center [75, 185] width 151 height 27
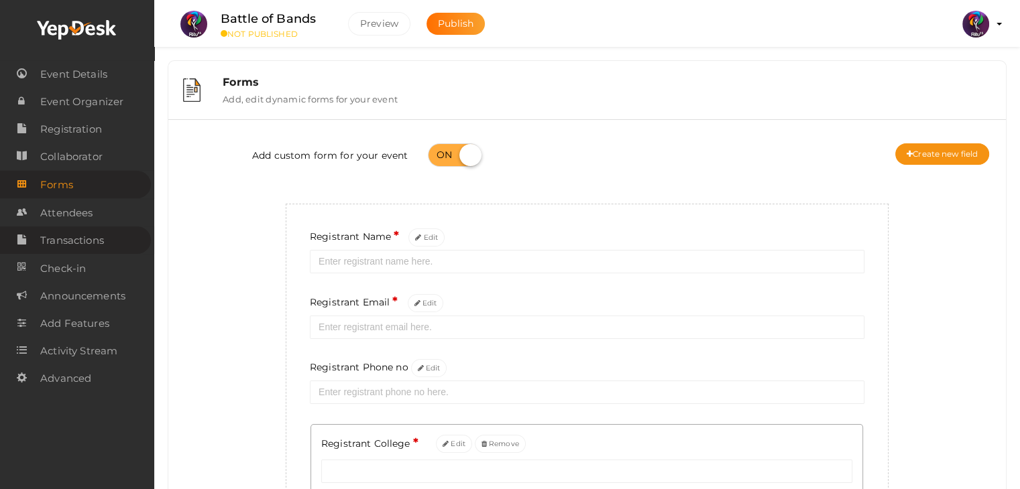
click at [78, 229] on span "Transactions" at bounding box center [72, 240] width 64 height 27
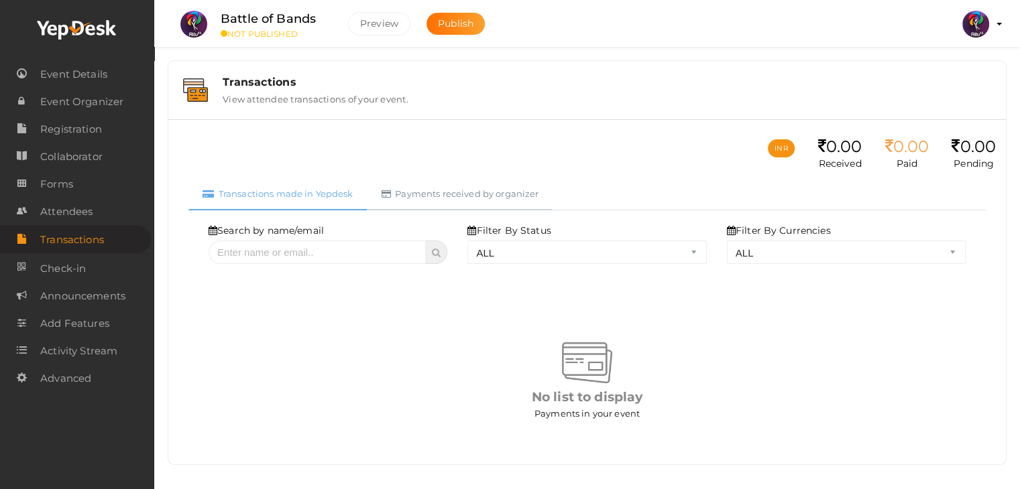
click at [434, 204] on link "Payments received by organizer" at bounding box center [460, 194] width 186 height 33
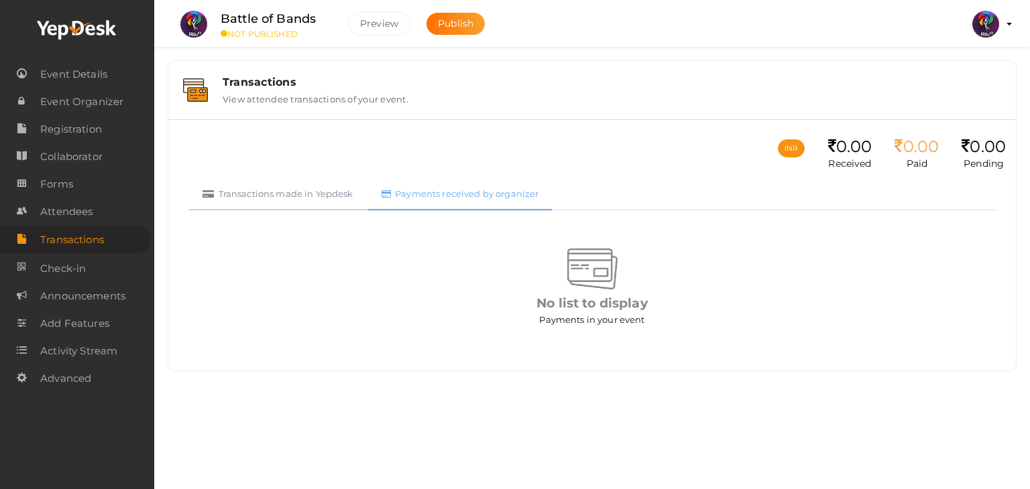
click at [325, 192] on link "Transactions made in Yepdesk" at bounding box center [277, 194] width 179 height 33
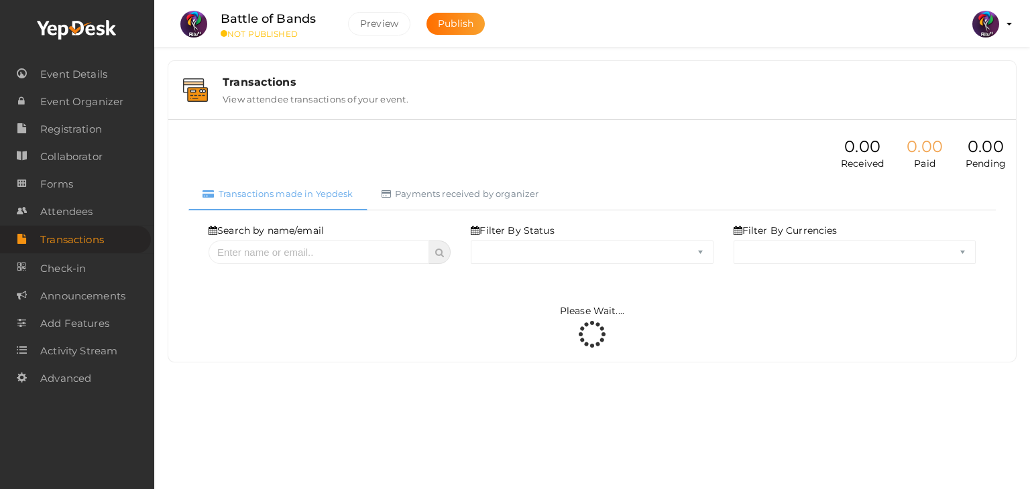
select select "ALL"
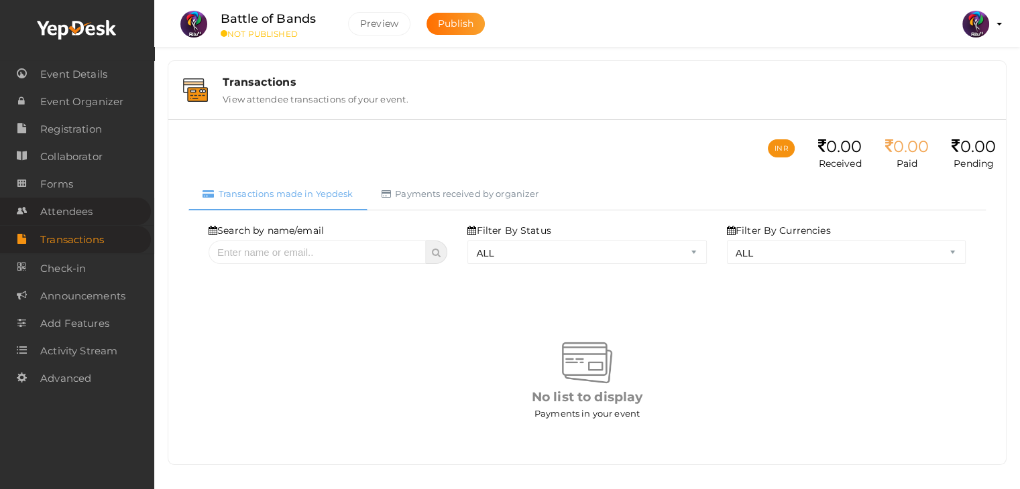
click at [86, 220] on span "Attendees" at bounding box center [66, 211] width 52 height 27
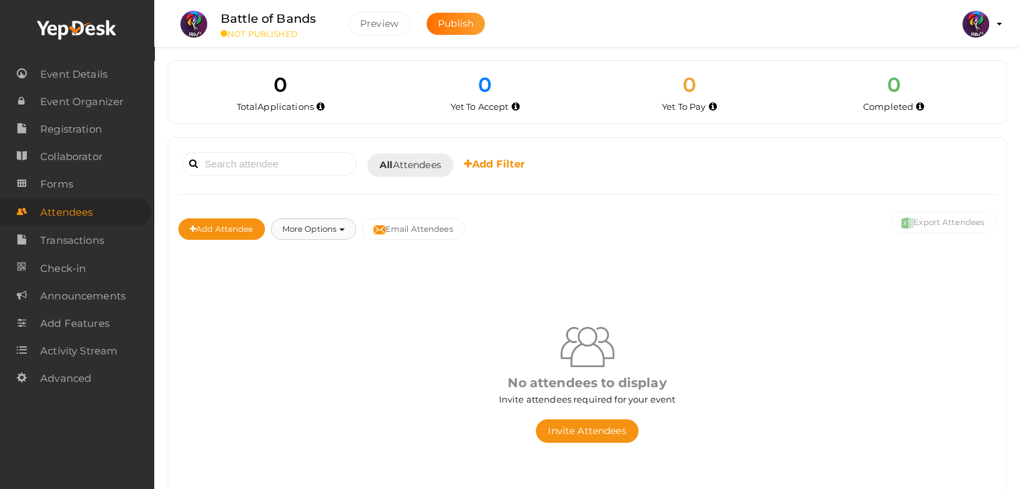
click at [294, 222] on button "More Options" at bounding box center [313, 229] width 85 height 21
click at [99, 73] on span "Event Details" at bounding box center [73, 74] width 67 height 27
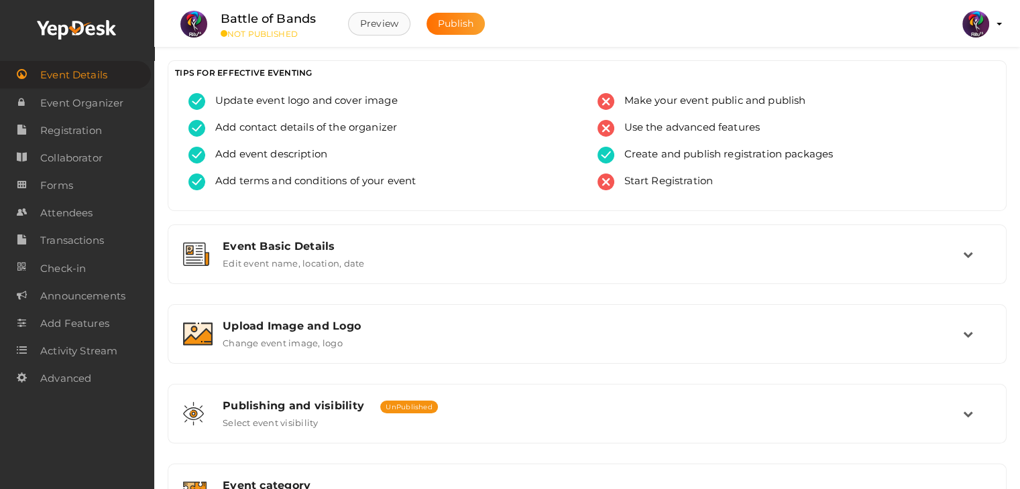
click at [383, 23] on button "Preview" at bounding box center [379, 23] width 62 height 23
click at [91, 296] on span "Announcements" at bounding box center [82, 296] width 85 height 27
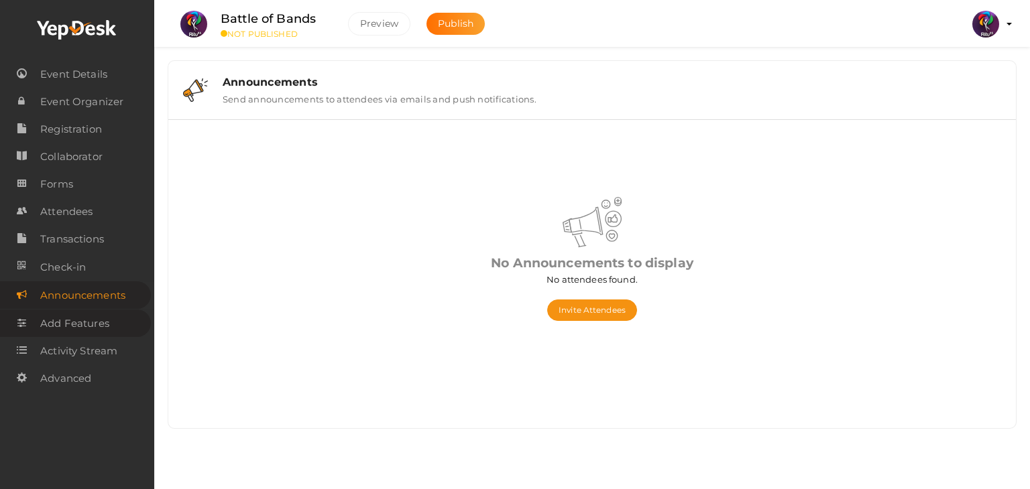
click at [86, 312] on span "Add Features" at bounding box center [74, 323] width 69 height 27
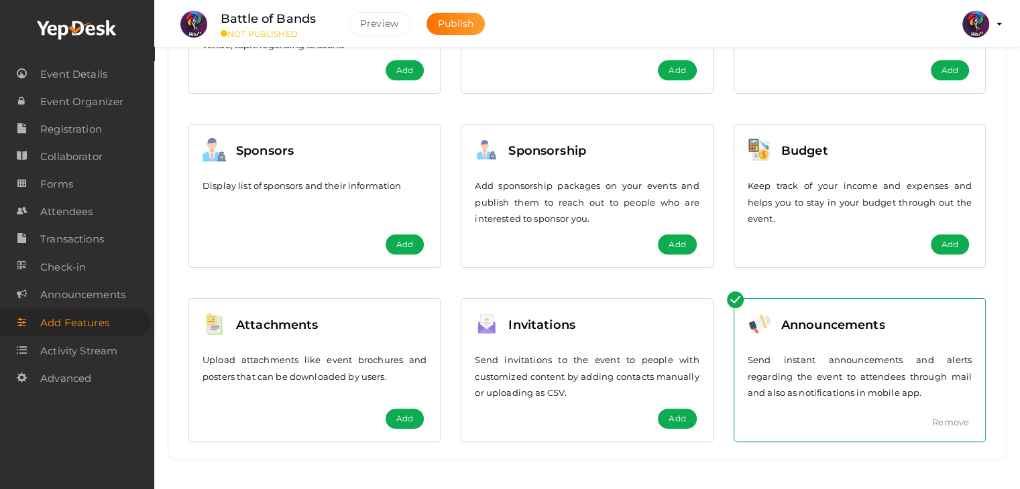
scroll to position [274, 0]
click at [72, 76] on span "Event Details" at bounding box center [73, 74] width 67 height 27
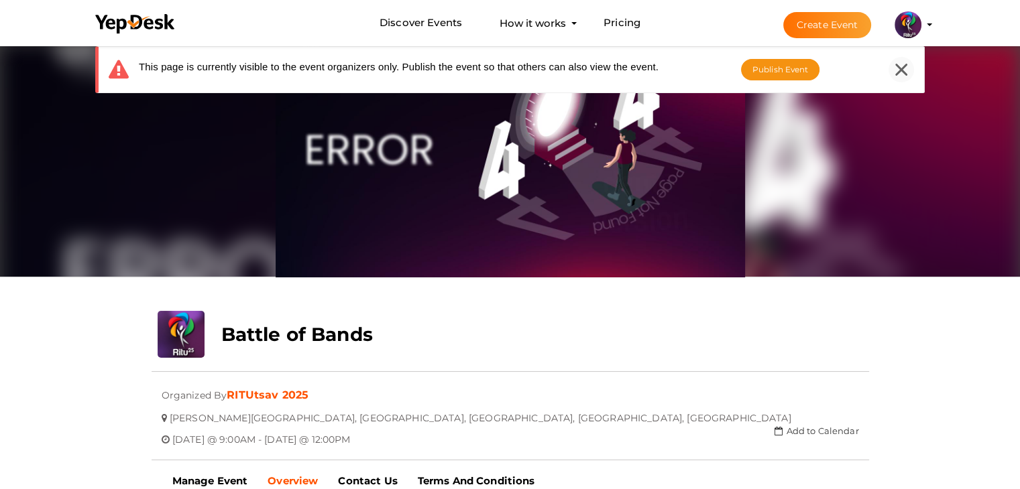
click at [903, 67] on icon at bounding box center [901, 70] width 12 height 12
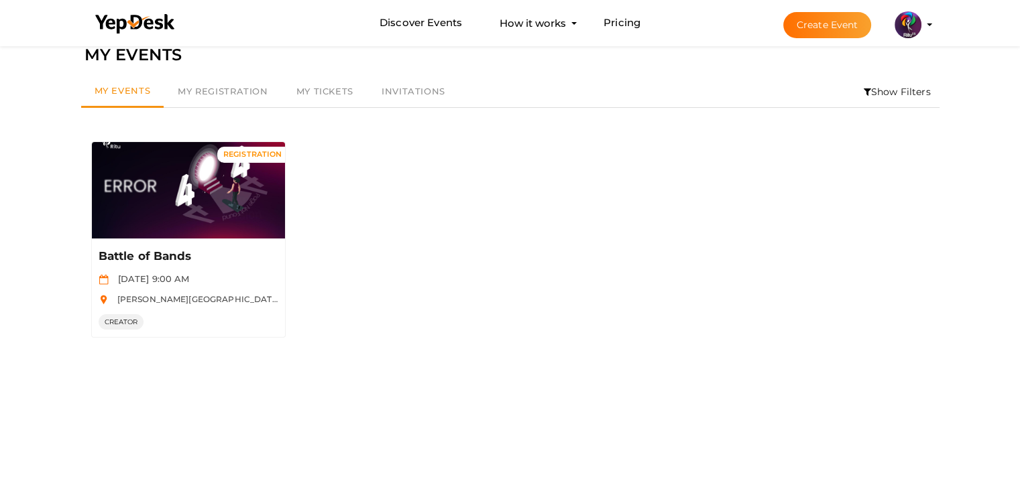
scroll to position [21, 0]
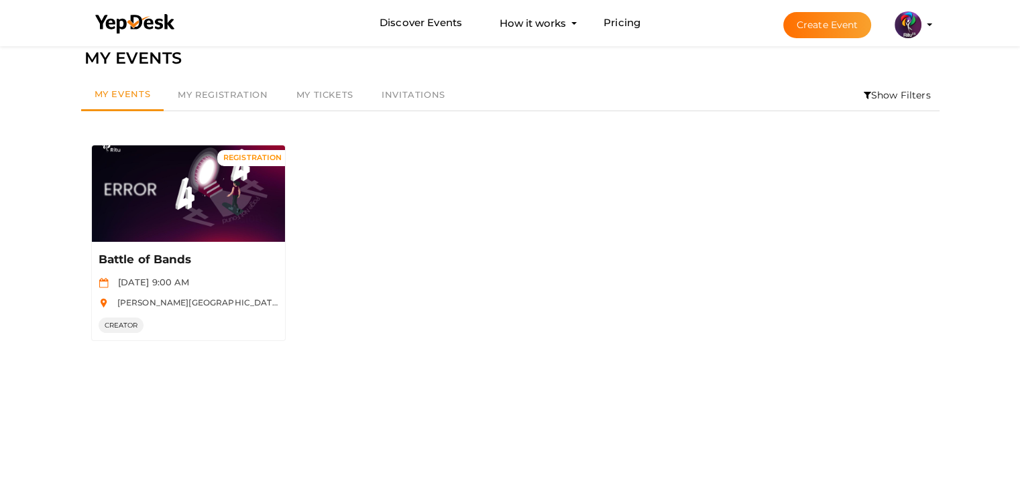
click at [891, 90] on li "Show Filters" at bounding box center [897, 95] width 84 height 31
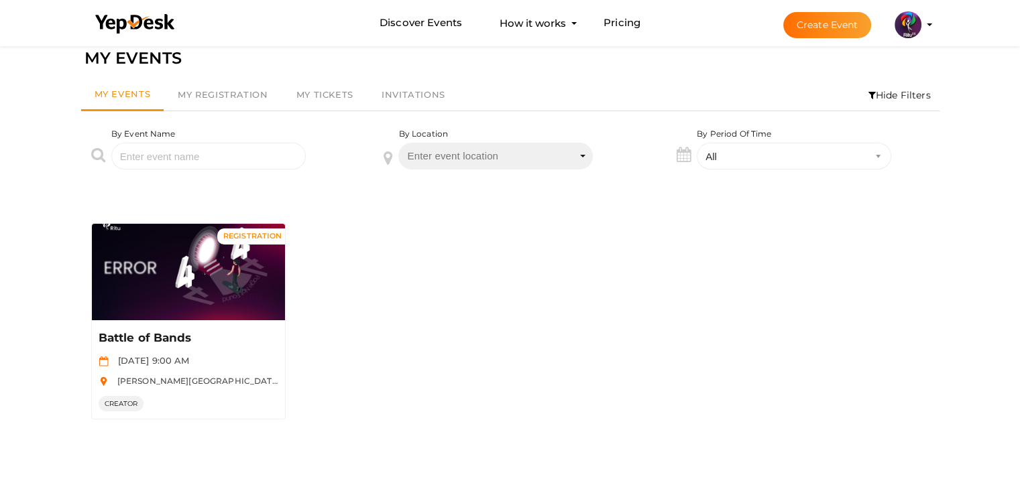
click at [558, 151] on span "Enter event location" at bounding box center [495, 156] width 194 height 27
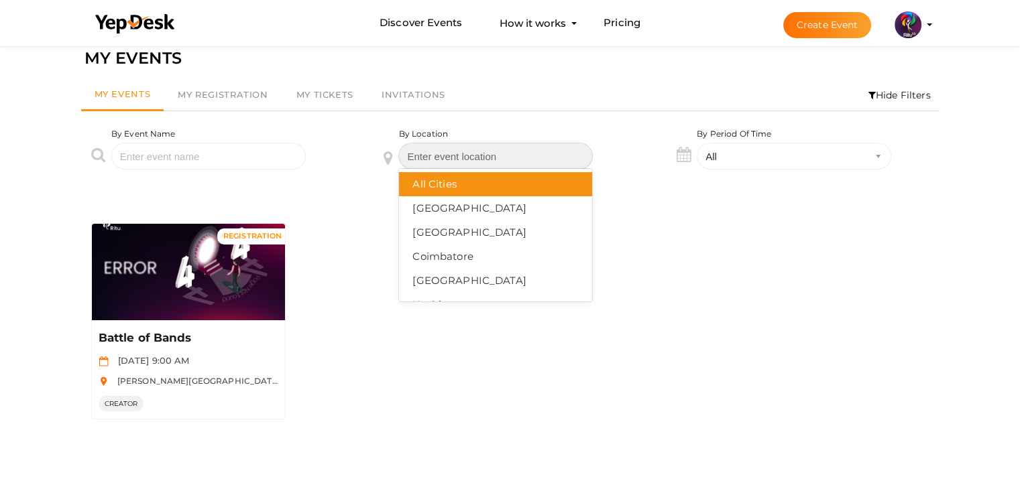
click at [558, 151] on input "Select box" at bounding box center [495, 156] width 194 height 27
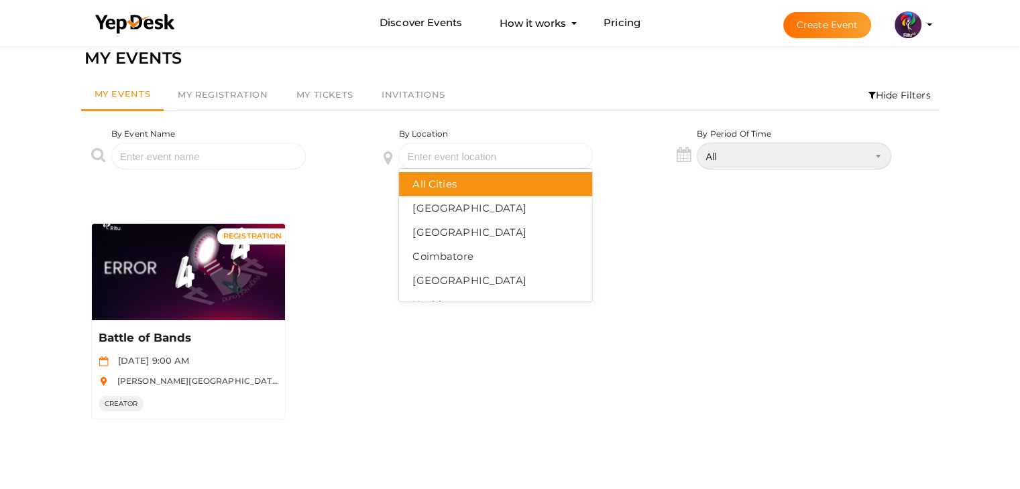
click at [790, 151] on select "All Upcoming [DATE] [DATE] This Week This Weekend This Month Past" at bounding box center [794, 156] width 194 height 27
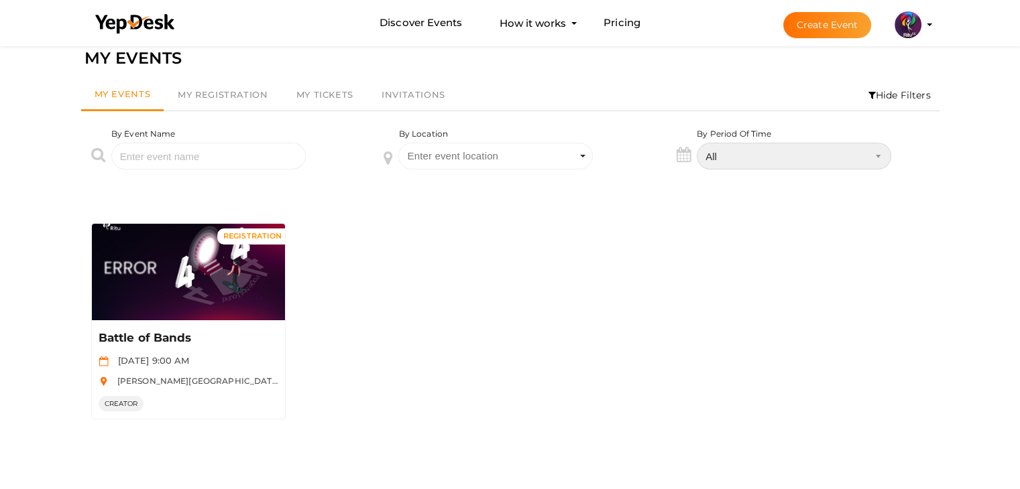
click at [790, 151] on select "All Upcoming [DATE] [DATE] This Week This Weekend This Month Past" at bounding box center [794, 156] width 194 height 27
